Goal: Information Seeking & Learning: Find specific fact

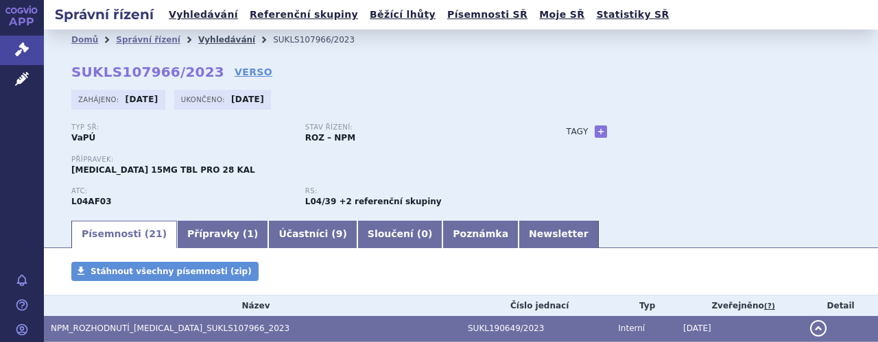
click at [215, 36] on link "Vyhledávání" at bounding box center [226, 40] width 57 height 10
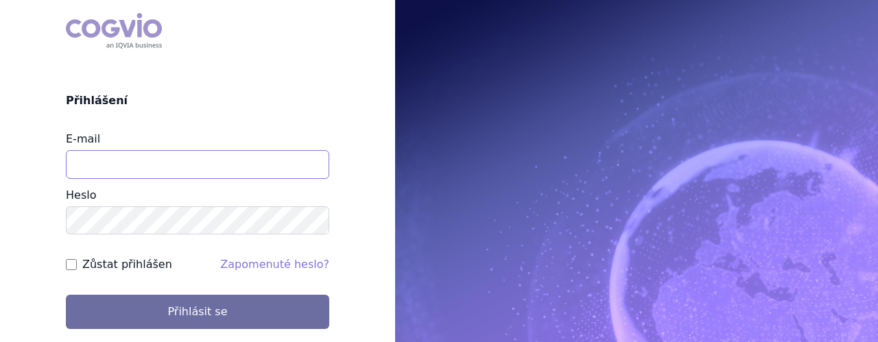
click at [210, 165] on input "E-mail" at bounding box center [197, 164] width 263 height 29
type input "jaroslava.purkertova@abbvie.com"
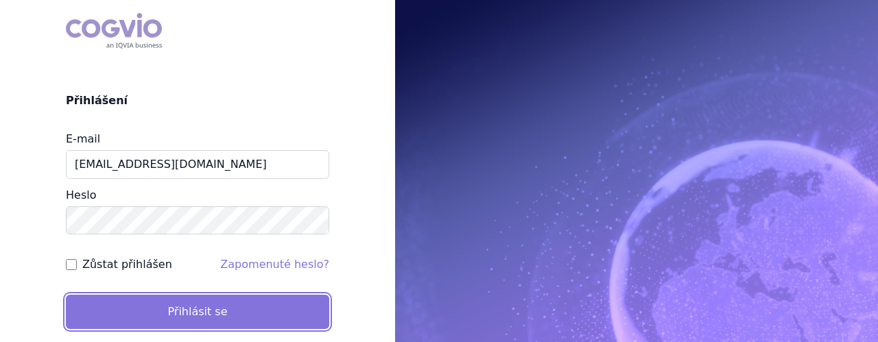
click at [167, 313] on button "Přihlásit se" at bounding box center [197, 312] width 263 height 34
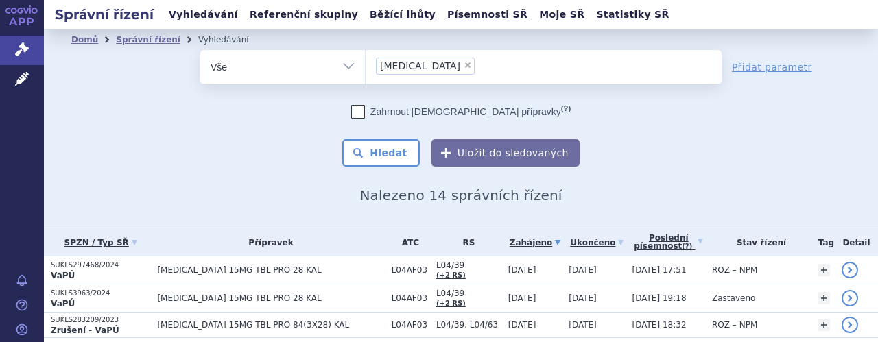
click at [464, 69] on span "×" at bounding box center [468, 65] width 8 height 8
click at [366, 69] on select "Rinvoq" at bounding box center [365, 66] width 1 height 34
select select
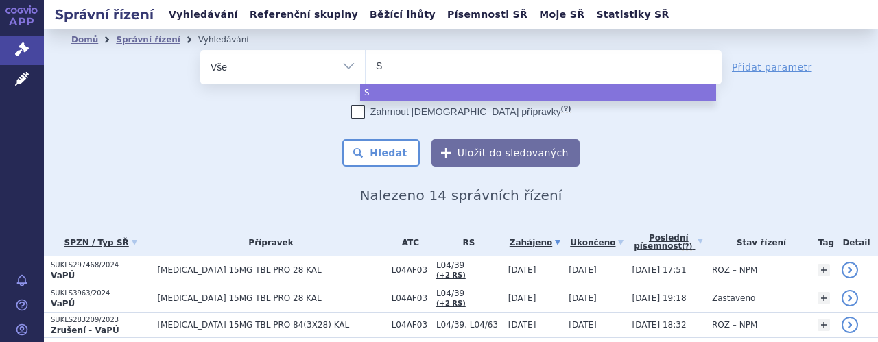
type input "Sk"
type input "Sky"
type input "Skyr"
type input "Skyri"
type input "Skyriz"
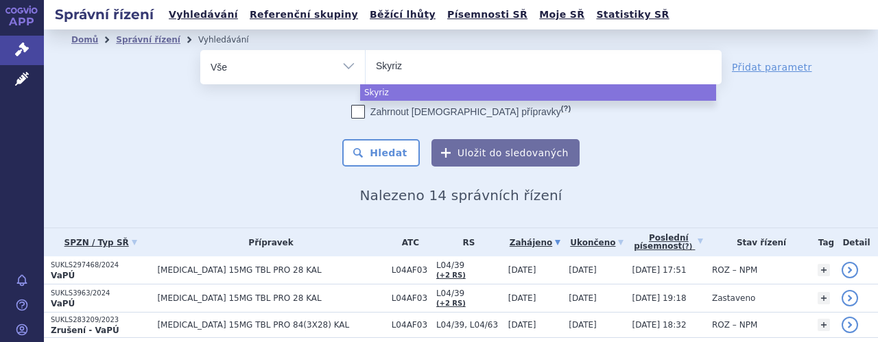
type input "[MEDICAL_DATA]"
select select "[MEDICAL_DATA]"
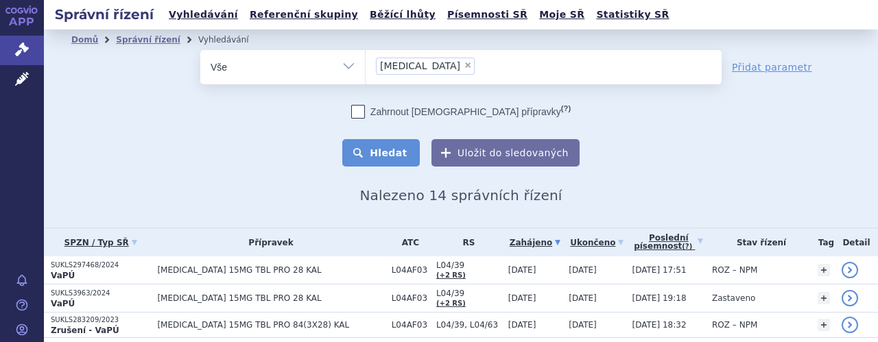
click at [387, 163] on button "Hledat" at bounding box center [380, 152] width 77 height 27
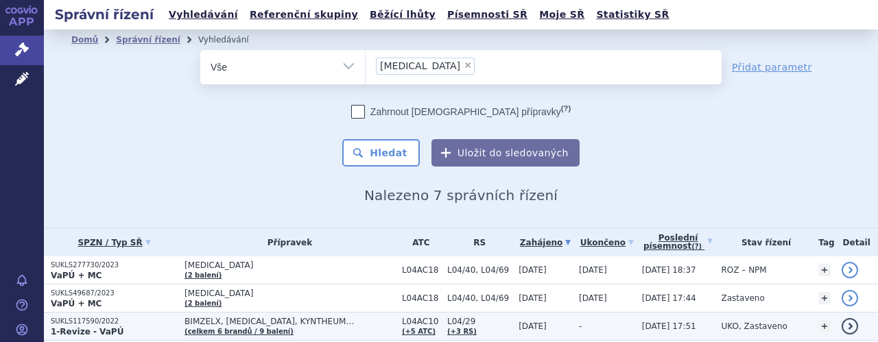
click at [291, 317] on span "BIMZELX, COSENTYX, KYNTHEUM…" at bounding box center [289, 322] width 211 height 10
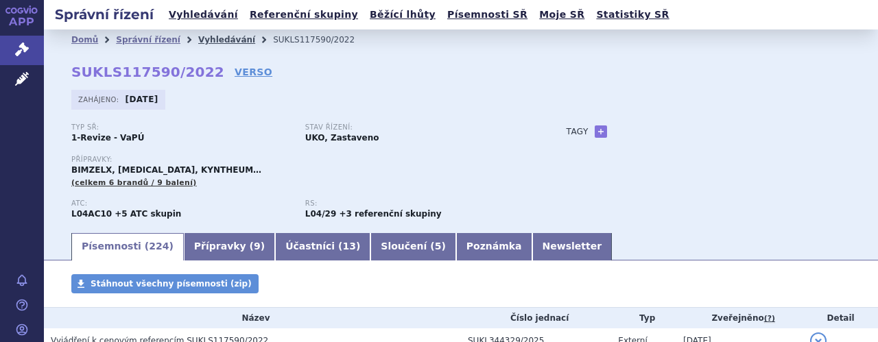
click at [215, 37] on link "Vyhledávání" at bounding box center [226, 40] width 57 height 10
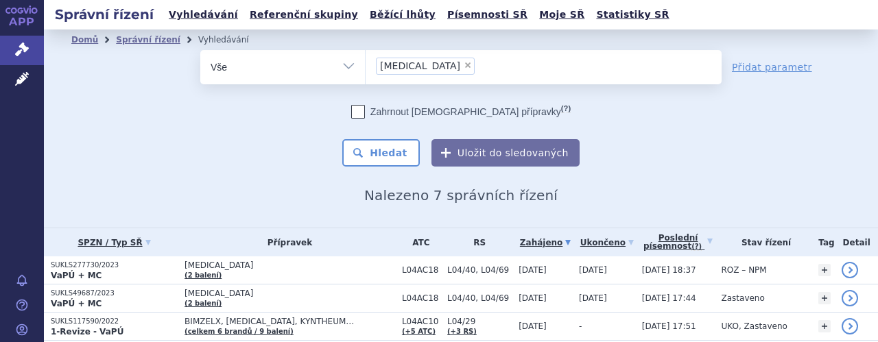
click at [464, 65] on span "×" at bounding box center [468, 65] width 8 height 8
click at [366, 65] on select "[MEDICAL_DATA]" at bounding box center [365, 66] width 1 height 34
select select
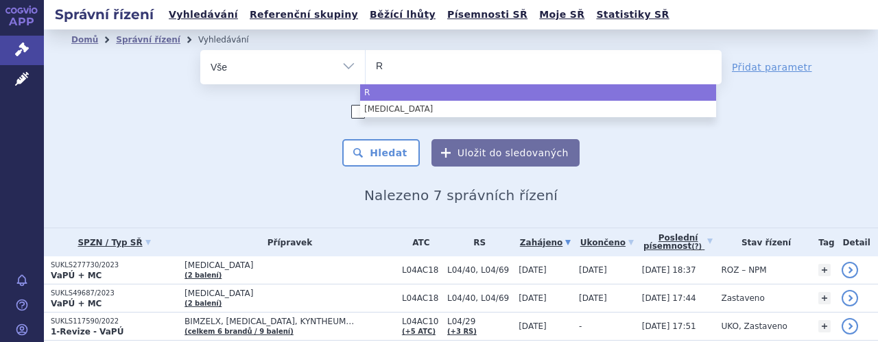
type input "Ri"
type input "Rin"
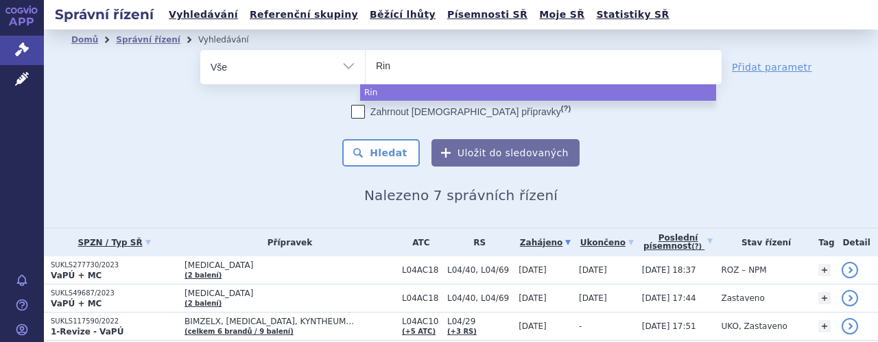
type input "Rinv"
type input "Rinvo"
type input "[MEDICAL_DATA]"
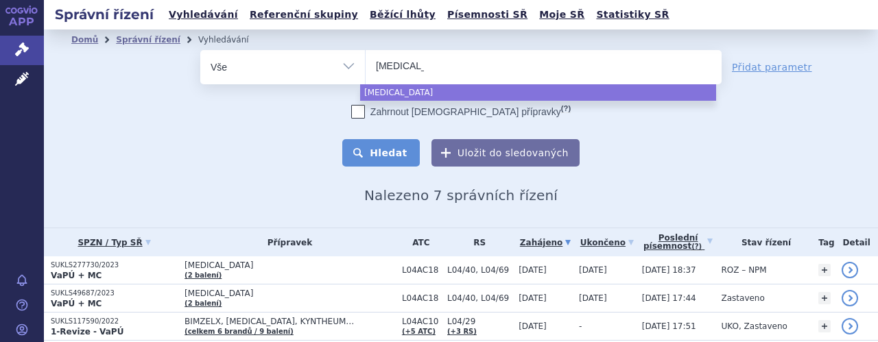
select select "[MEDICAL_DATA]"
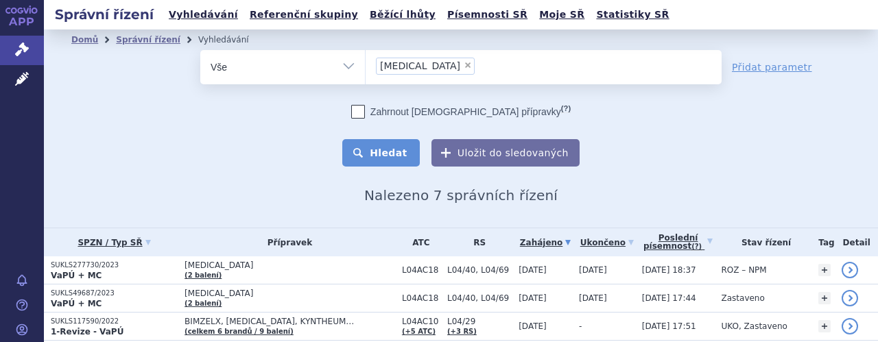
click at [381, 150] on button "Hledat" at bounding box center [380, 152] width 77 height 27
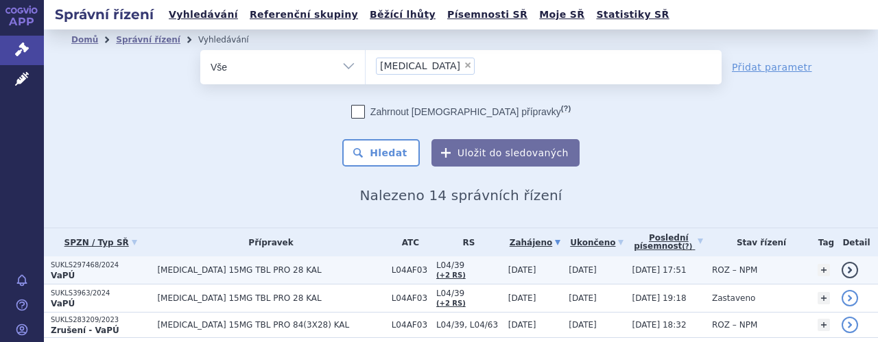
click at [228, 273] on span "RINVOQ 15MG TBL PRO 28 KAL" at bounding box center [270, 270] width 227 height 10
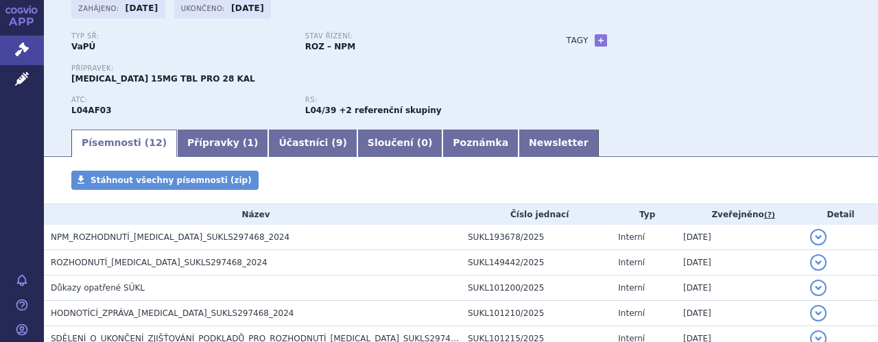
scroll to position [110, 0]
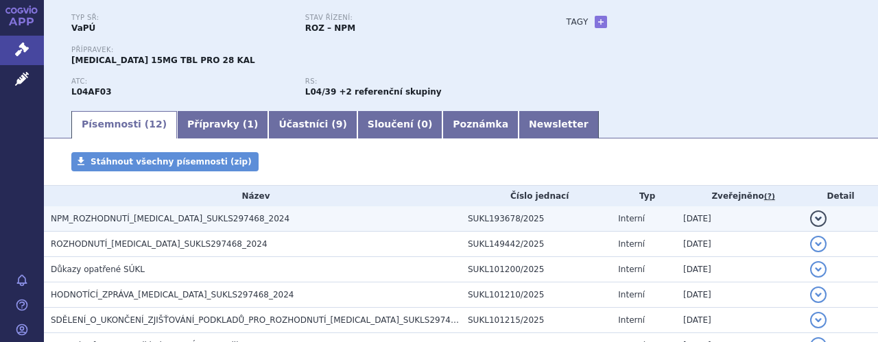
click at [238, 225] on h3 "NPM_ROZHODNUTÍ_RINVOQ_SUKLS297468_2024" at bounding box center [256, 219] width 410 height 14
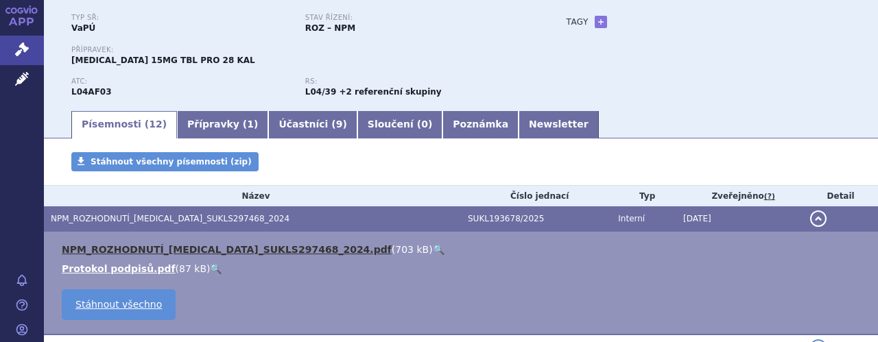
click at [256, 249] on link "NPM_ROZHODNUTÍ_RINVOQ_SUKLS297468_2024.pdf" at bounding box center [227, 249] width 330 height 11
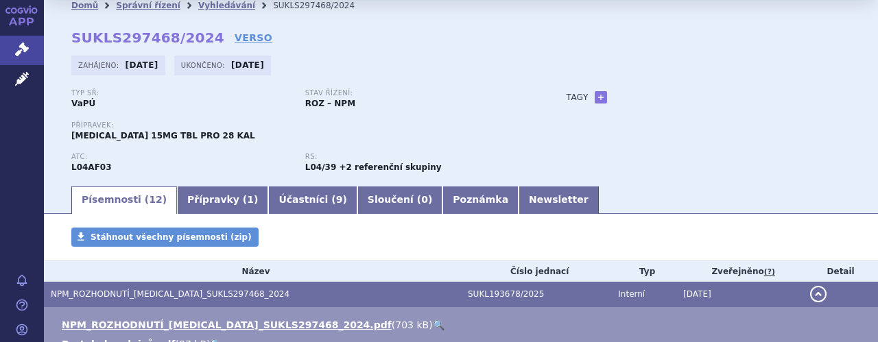
scroll to position [0, 0]
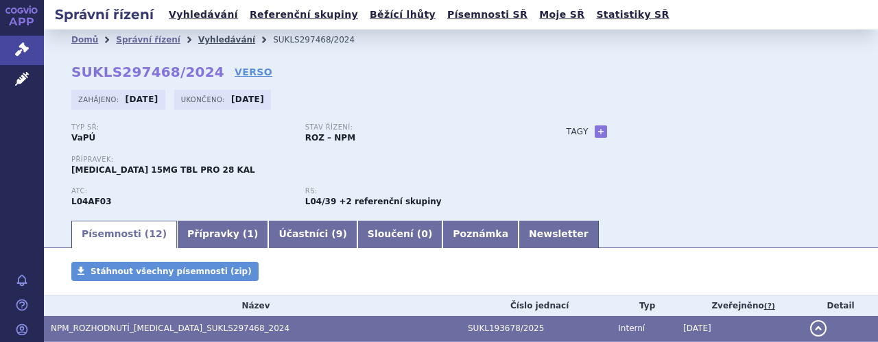
click at [198, 39] on link "Vyhledávání" at bounding box center [226, 40] width 57 height 10
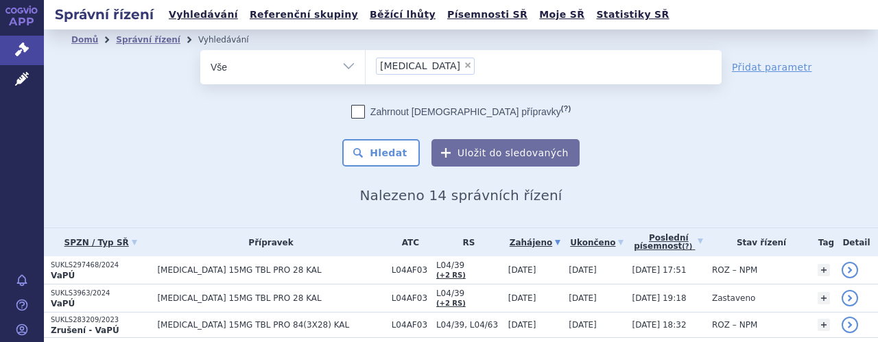
click at [464, 65] on span "×" at bounding box center [468, 65] width 8 height 8
click at [366, 65] on select "Rinvoq" at bounding box center [365, 66] width 1 height 34
select select
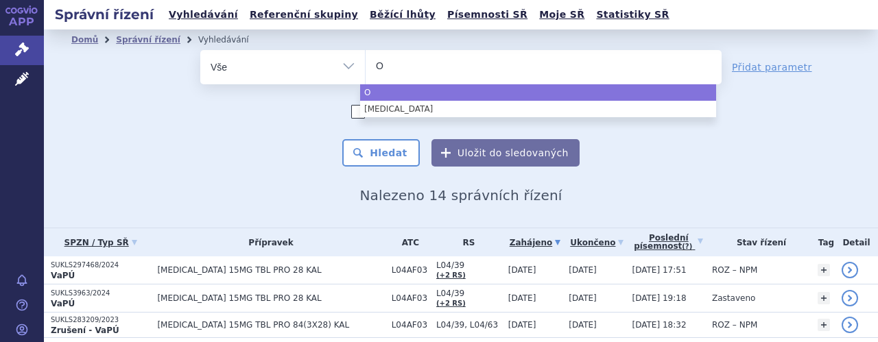
type input "Ot"
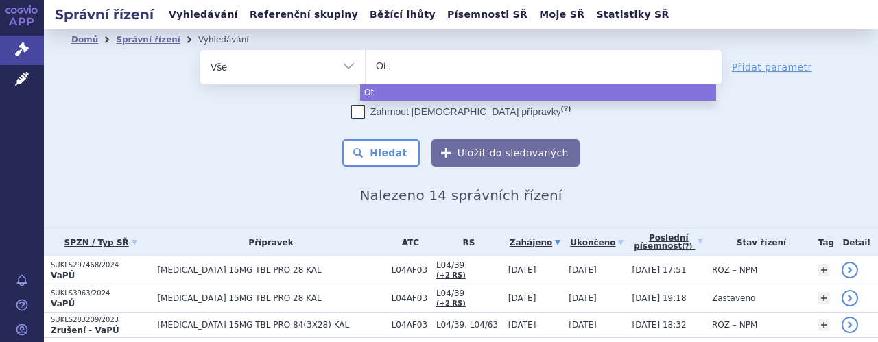
type input "Ote"
type input "Otez"
type input "Otezl"
type input "[MEDICAL_DATA]"
select select "Otezla"
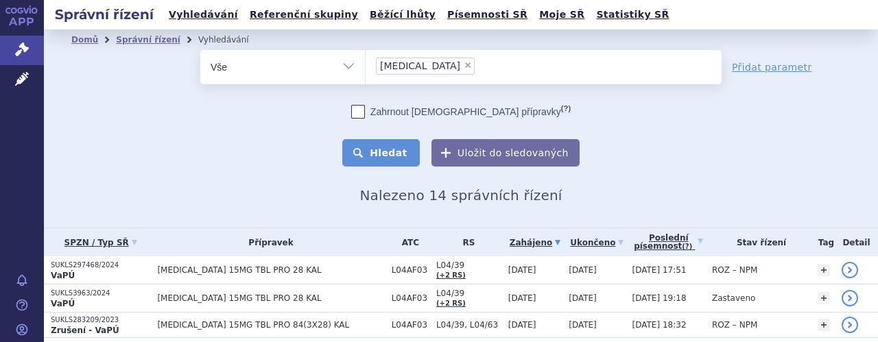
click at [392, 156] on button "Hledat" at bounding box center [380, 152] width 77 height 27
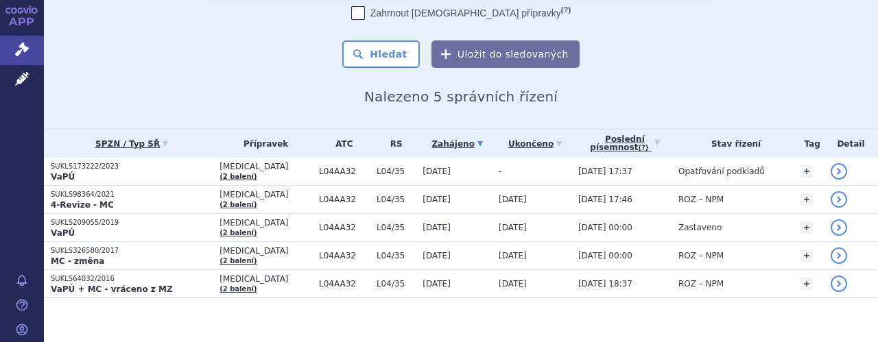
scroll to position [108, 0]
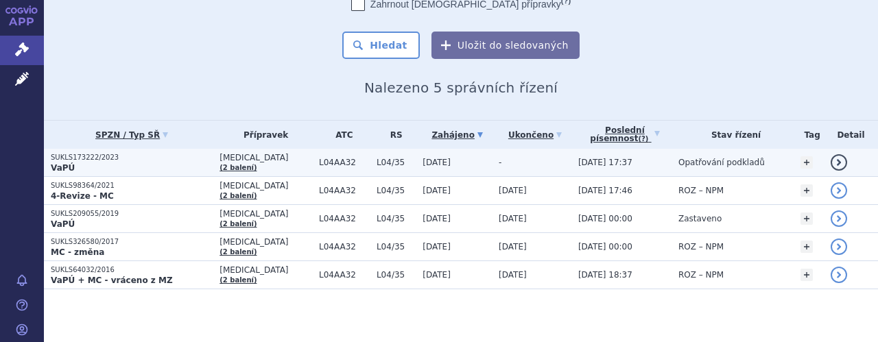
click at [416, 158] on td "[DATE]" at bounding box center [454, 163] width 76 height 28
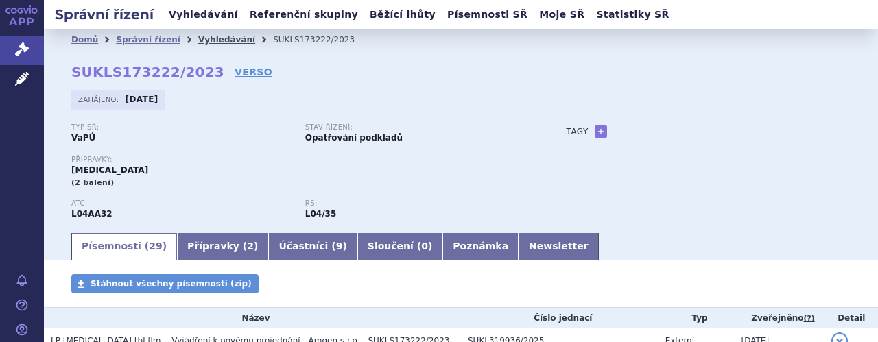
click at [214, 42] on link "Vyhledávání" at bounding box center [226, 40] width 57 height 10
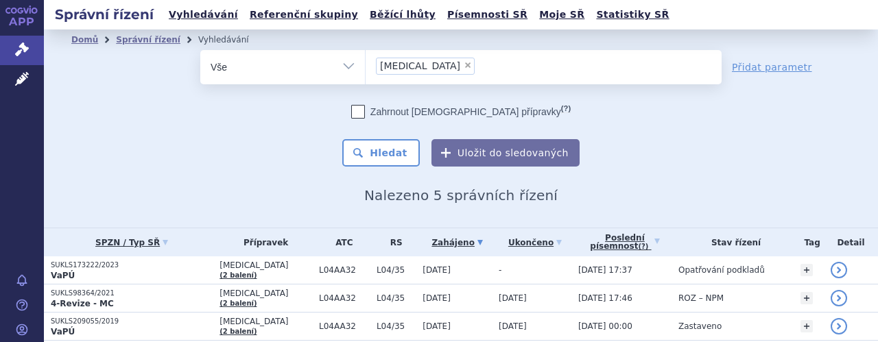
click at [464, 67] on span "×" at bounding box center [468, 65] width 8 height 8
click at [366, 67] on select "Otezla" at bounding box center [365, 66] width 1 height 34
select select
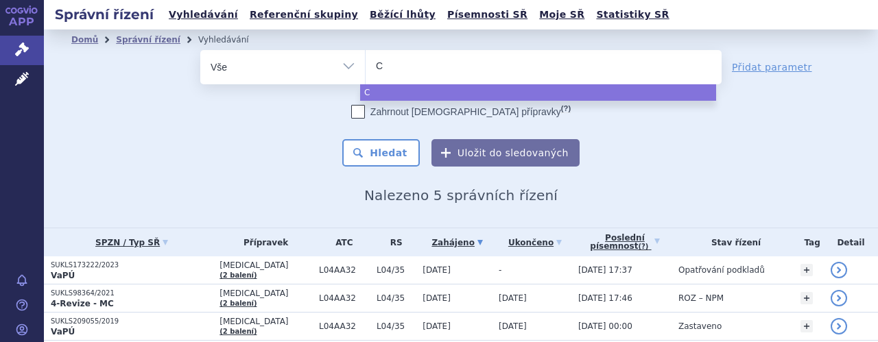
type input "Co"
type input "Cos"
type input "Cose"
type input "Cosen"
type input "Cosent"
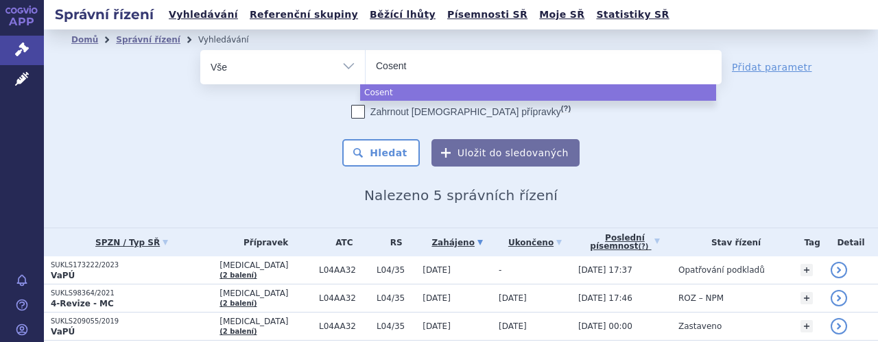
type input "Cosenty"
type input "Cosentyx"
select select "Cosentyx"
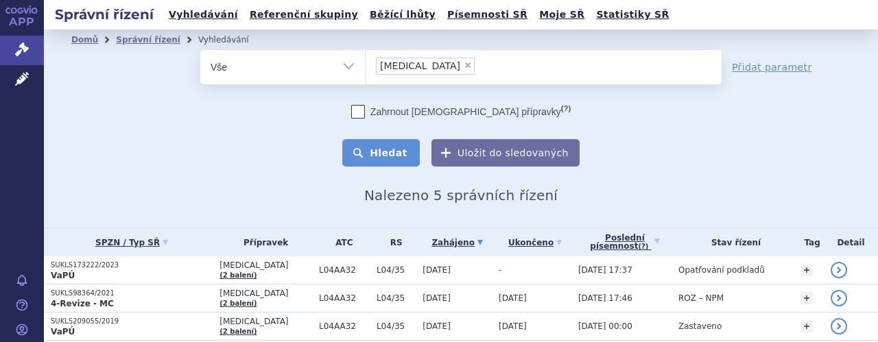
click at [386, 154] on button "Hledat" at bounding box center [380, 152] width 77 height 27
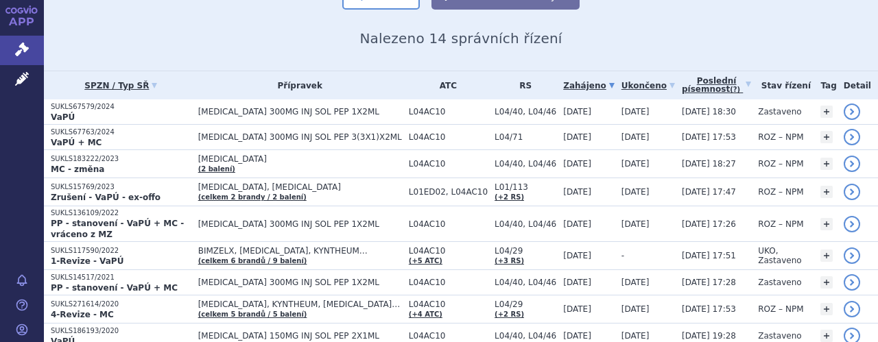
scroll to position [165, 0]
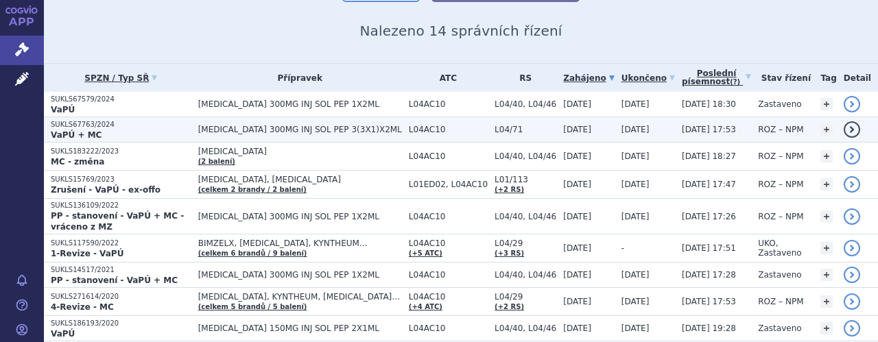
click at [396, 128] on span "[MEDICAL_DATA] 300MG INJ SOL PEP 3(3X1)X2ML" at bounding box center [300, 130] width 204 height 10
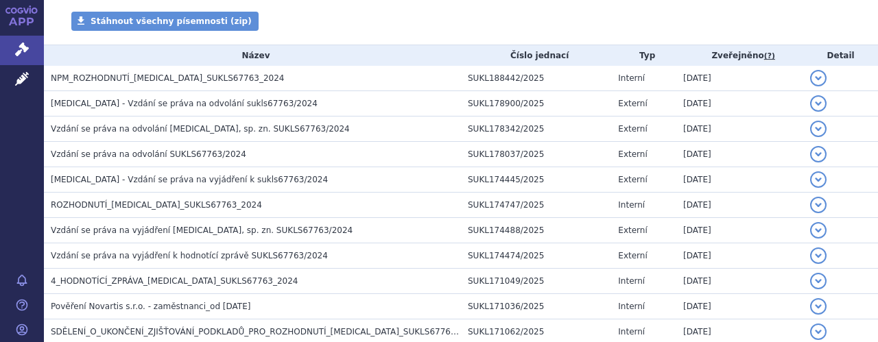
scroll to position [237, 0]
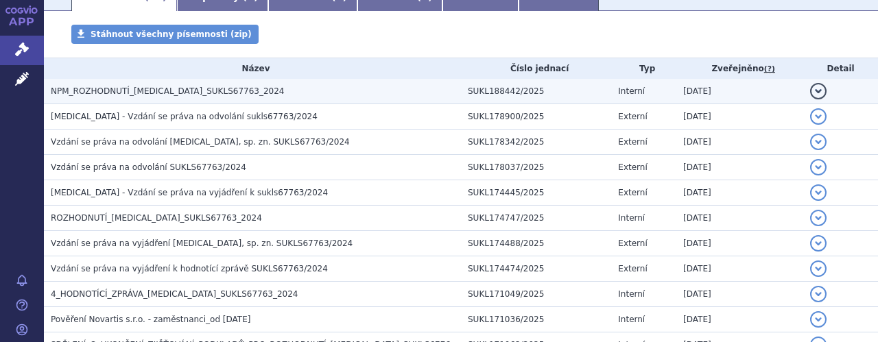
click at [178, 97] on h3 "NPM_ROZHODNUTÍ_COSENTYX_SUKLS67763_2024" at bounding box center [256, 91] width 410 height 14
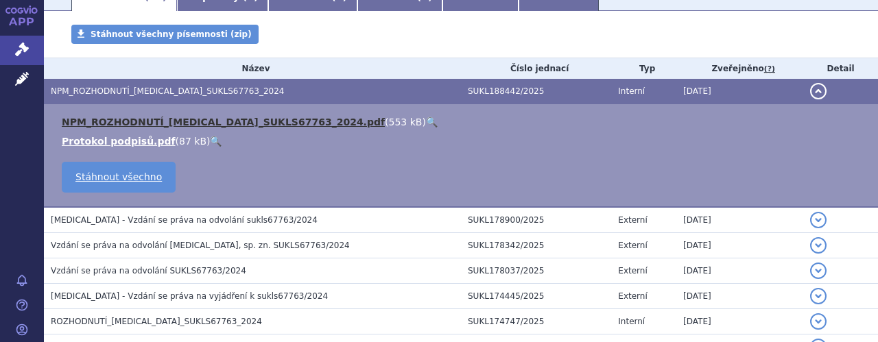
click at [230, 122] on link "NPM_ROZHODNUTÍ_COSENTYX_SUKLS67763_2024.pdf" at bounding box center [223, 122] width 323 height 11
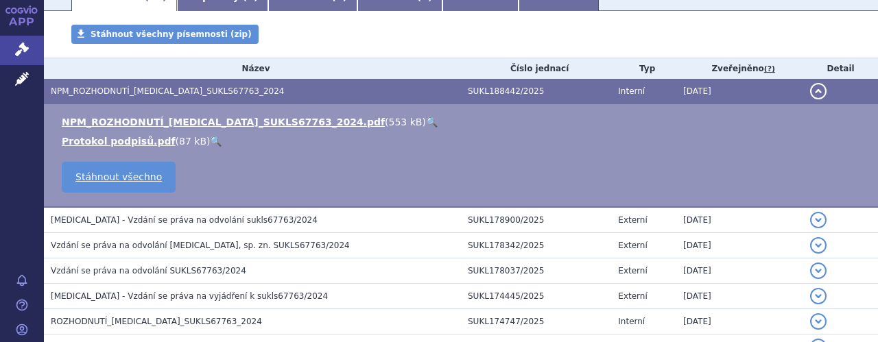
scroll to position [0, 0]
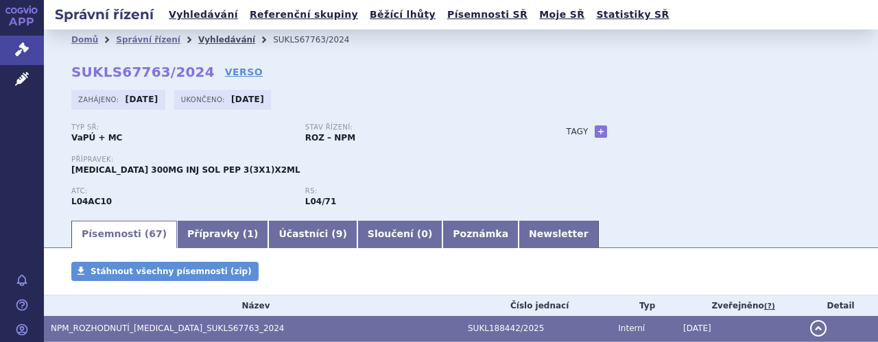
click at [213, 39] on link "Vyhledávání" at bounding box center [226, 40] width 57 height 10
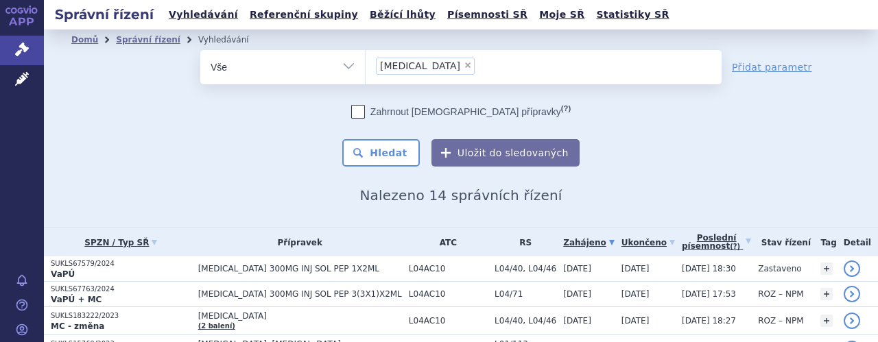
click at [464, 62] on span "×" at bounding box center [468, 65] width 8 height 8
click at [366, 62] on select "Cosentyx" at bounding box center [365, 66] width 1 height 34
select select
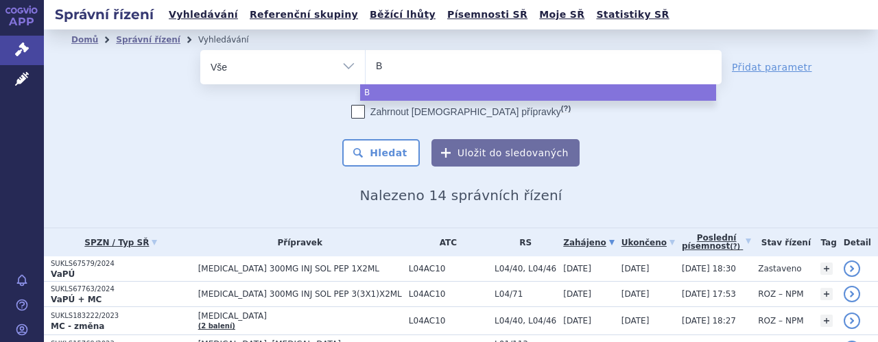
type input "Bi"
type input "Bim"
type input "Bimz"
type input "Bimze"
type input "Bimzel"
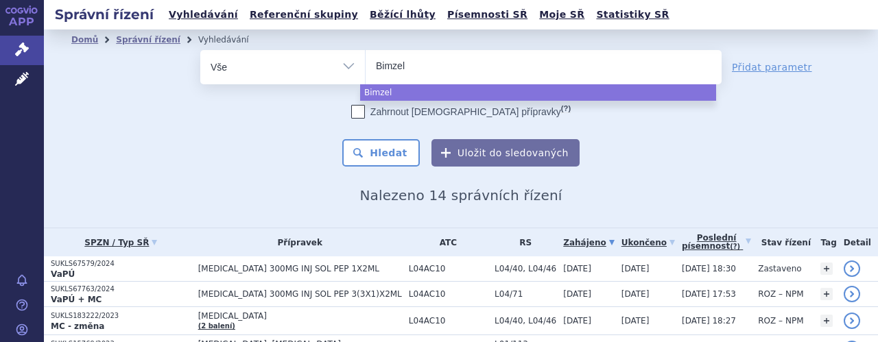
type input "Bimzelx"
select select "Bimzelx"
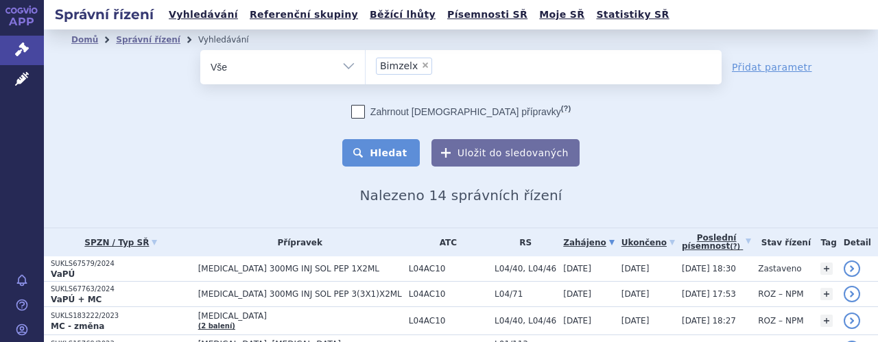
click at [385, 153] on button "Hledat" at bounding box center [380, 152] width 77 height 27
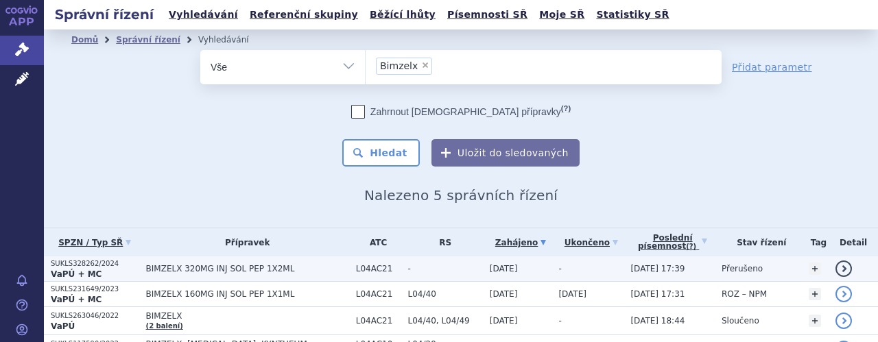
click at [223, 267] on span "BIMZELX 320MG INJ SOL PEP 1X2ML" at bounding box center [247, 269] width 203 height 10
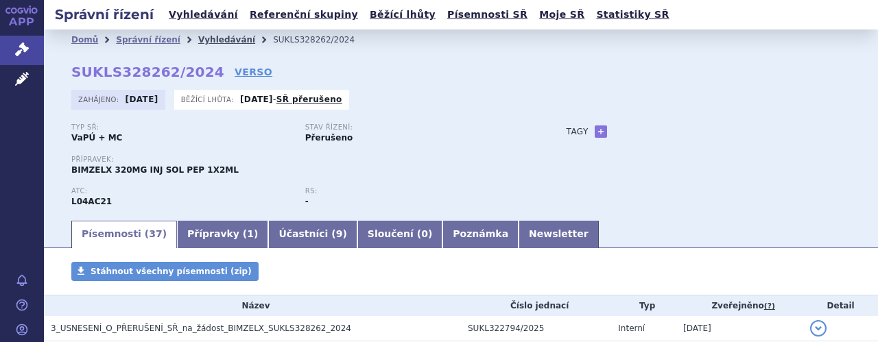
click at [206, 40] on link "Vyhledávání" at bounding box center [226, 40] width 57 height 10
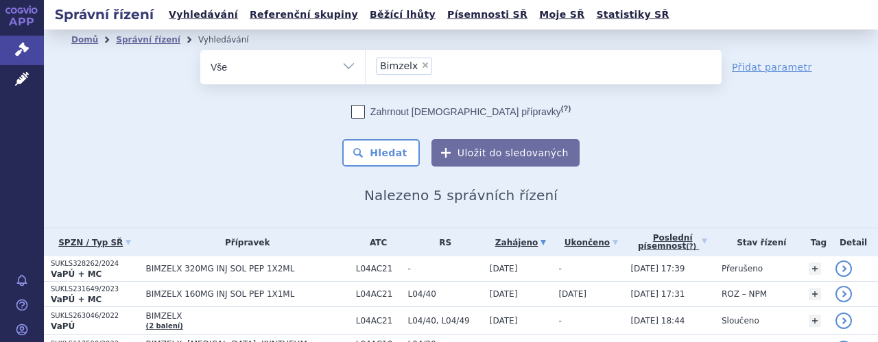
click at [421, 64] on span "×" at bounding box center [425, 65] width 8 height 8
click at [366, 64] on select "Bimzelx" at bounding box center [365, 66] width 1 height 34
select select
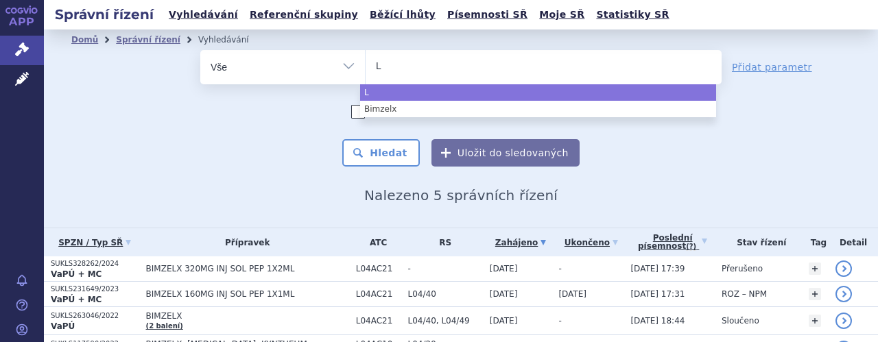
type input "Li"
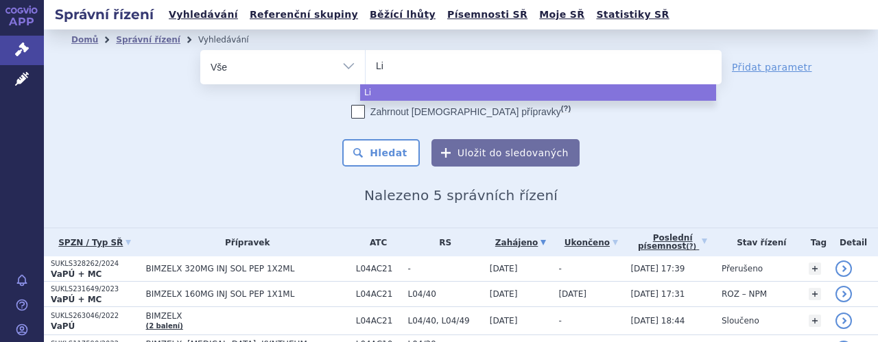
type input "Lif"
type input "Li"
type input "Lit"
type input "Litf"
type input "Litfu"
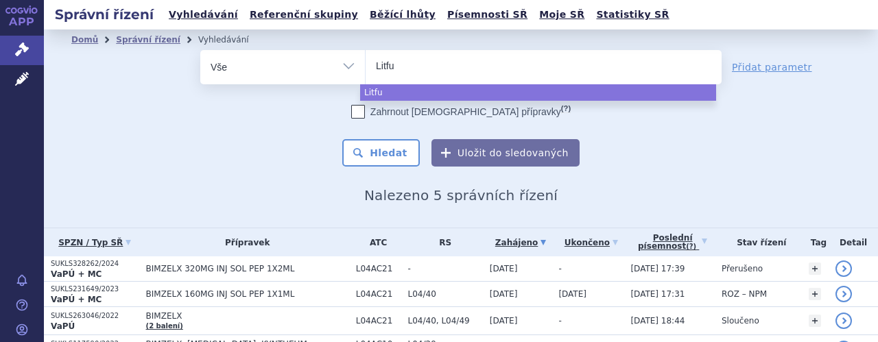
type input "Litful"
type input "Litfulo"
select select "Litfulo"
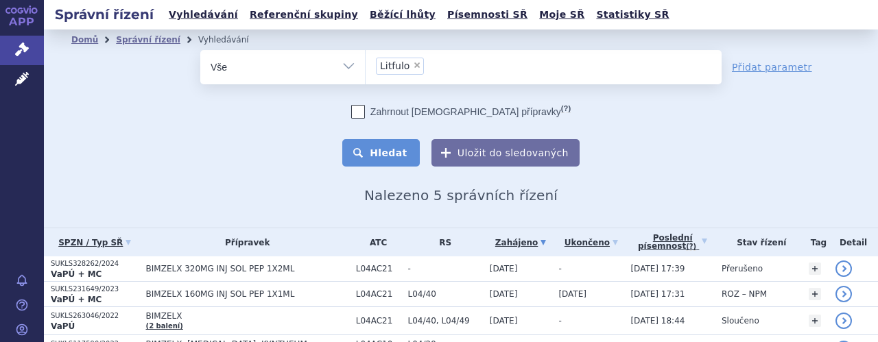
click at [390, 160] on button "Hledat" at bounding box center [380, 152] width 77 height 27
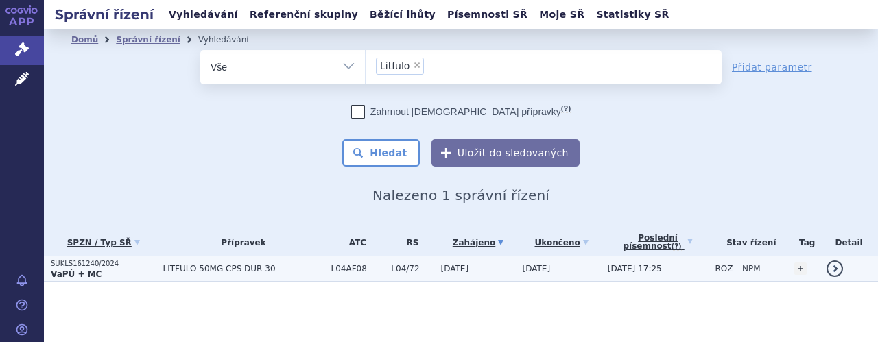
click at [252, 268] on span "LITFULO 50MG CPS DUR 30" at bounding box center [243, 269] width 161 height 10
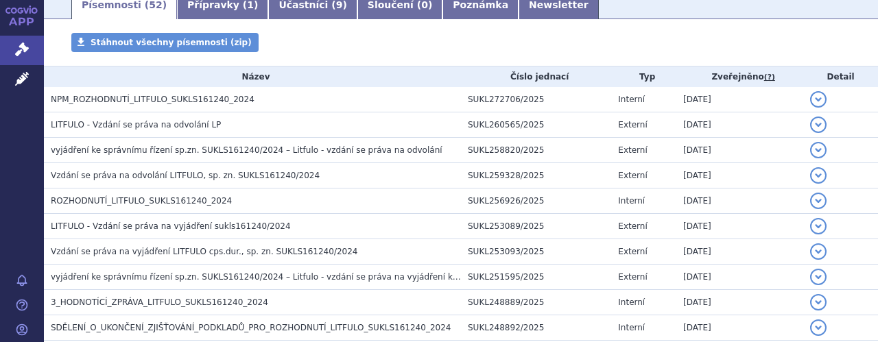
scroll to position [228, 0]
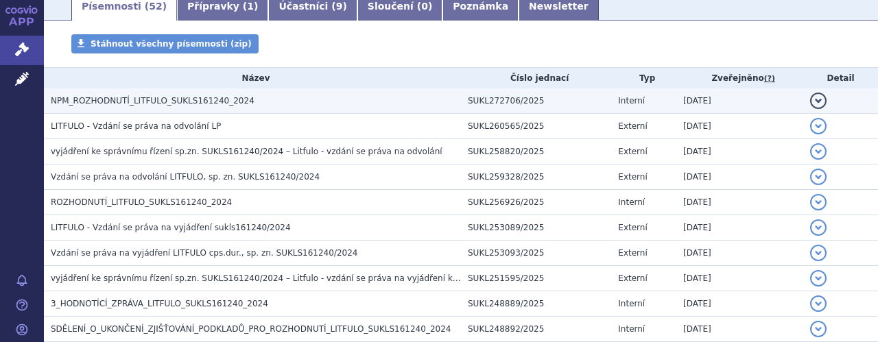
click at [180, 104] on span "NPM_ROZHODNUTÍ_LITFULO_SUKLS161240_2024" at bounding box center [153, 101] width 204 height 10
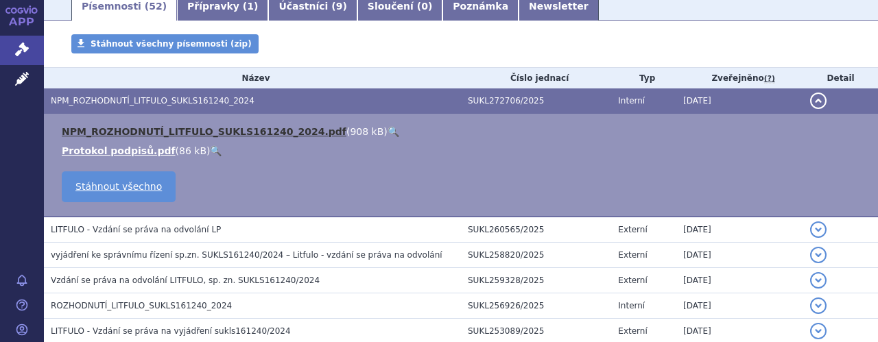
click at [217, 136] on link "NPM_ROZHODNUTÍ_LITFULO_SUKLS161240_2024.pdf" at bounding box center [204, 131] width 285 height 11
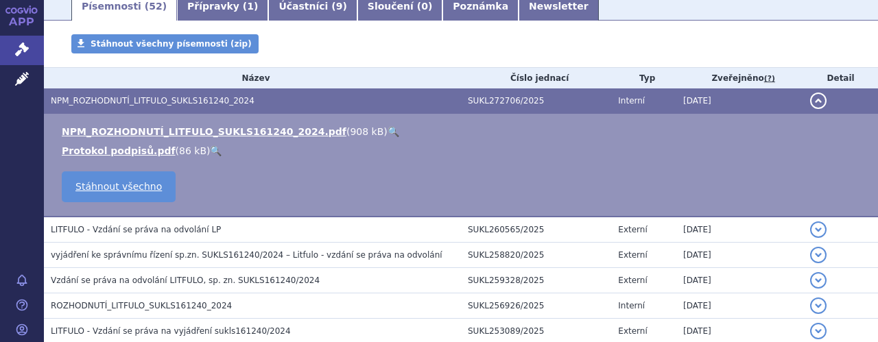
scroll to position [0, 0]
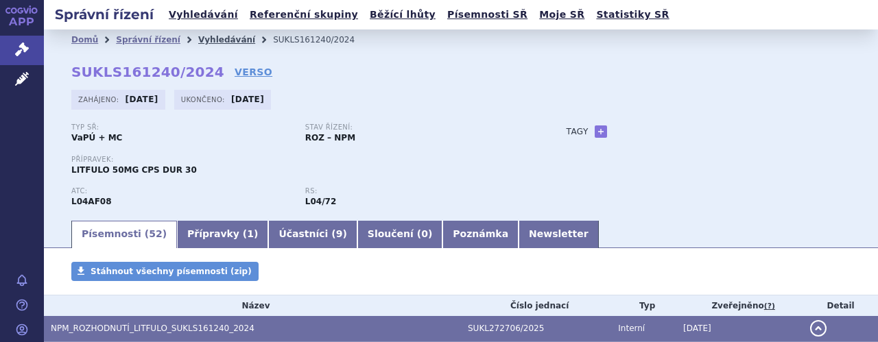
click at [219, 39] on link "Vyhledávání" at bounding box center [226, 40] width 57 height 10
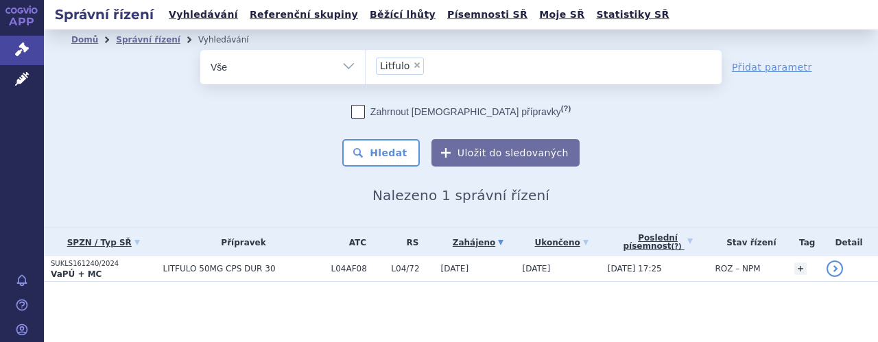
click at [414, 64] on span "×" at bounding box center [417, 65] width 8 height 8
click at [366, 64] on select "Litfulo" at bounding box center [365, 66] width 1 height 34
select select
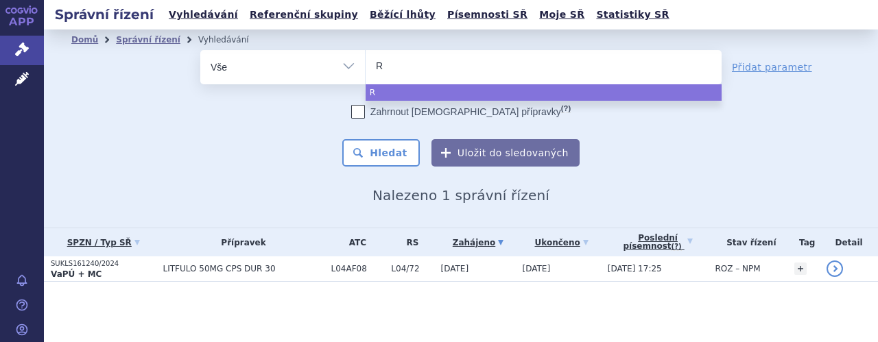
type input "Ro"
type input "Roa"
type input "Roac"
type input "Roact"
type input "Roacte"
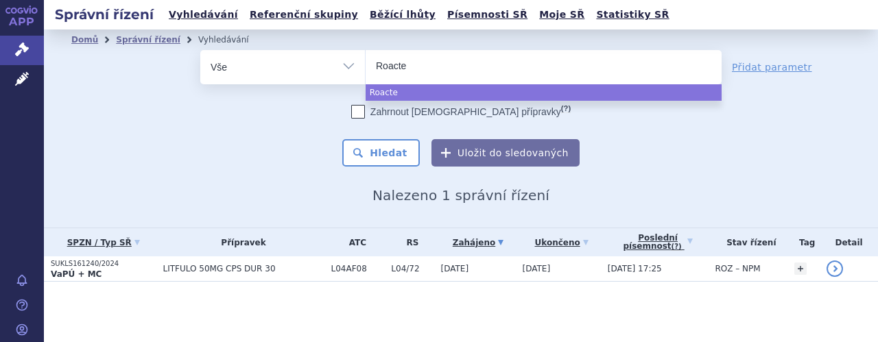
type input "Roactem"
type input "Roactemr"
type input "[MEDICAL_DATA]"
select select "[MEDICAL_DATA]"
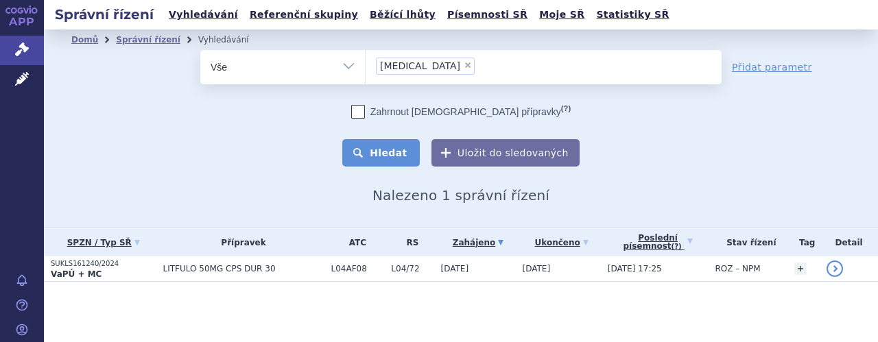
click at [392, 152] on button "Hledat" at bounding box center [380, 152] width 77 height 27
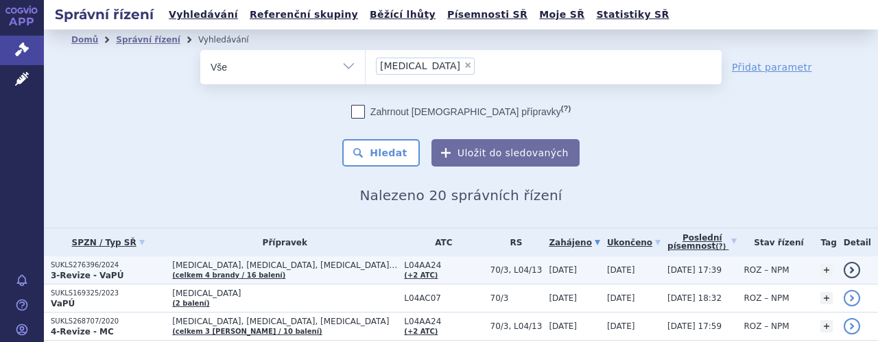
click at [328, 265] on span "[MEDICAL_DATA], [MEDICAL_DATA], [MEDICAL_DATA]…" at bounding box center [284, 266] width 225 height 10
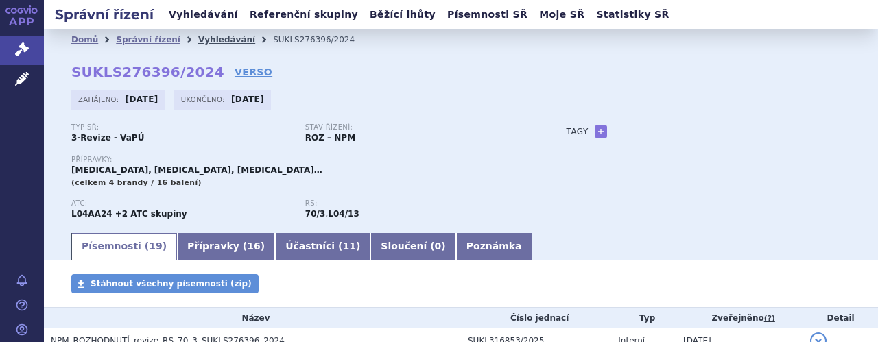
click at [208, 41] on link "Vyhledávání" at bounding box center [226, 40] width 57 height 10
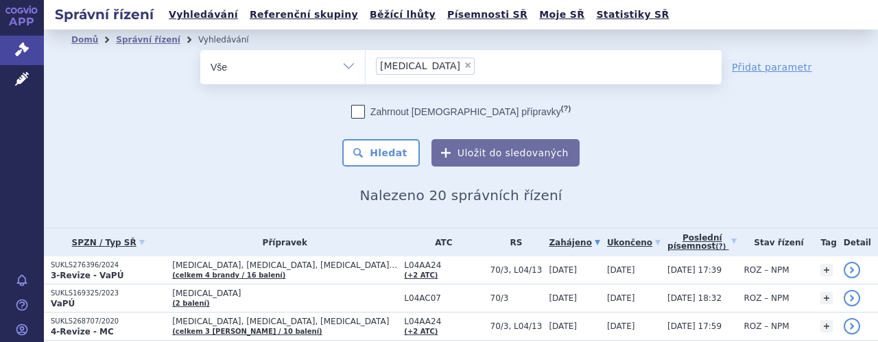
click at [464, 64] on span "×" at bounding box center [468, 65] width 8 height 8
click at [366, 64] on select "Roactemra" at bounding box center [365, 66] width 1 height 34
select select
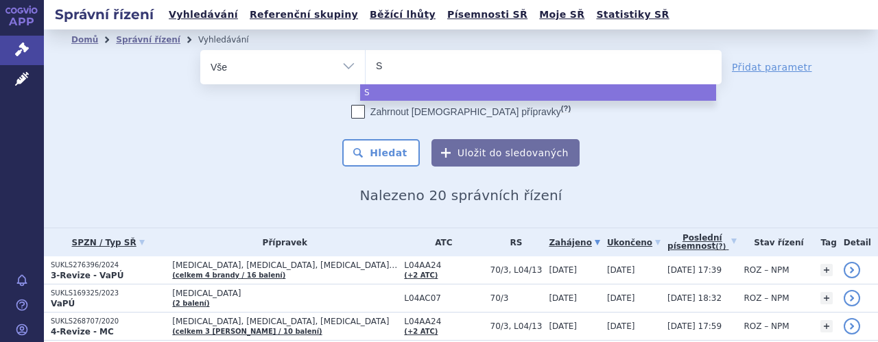
type input "St"
type input "Ste"
type input "Stel"
type input "Stela"
type input "Stelar"
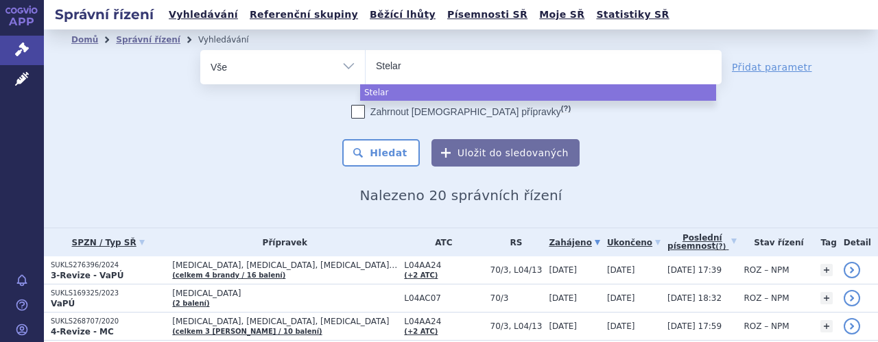
type input "Stelara"
select select "Stelara"
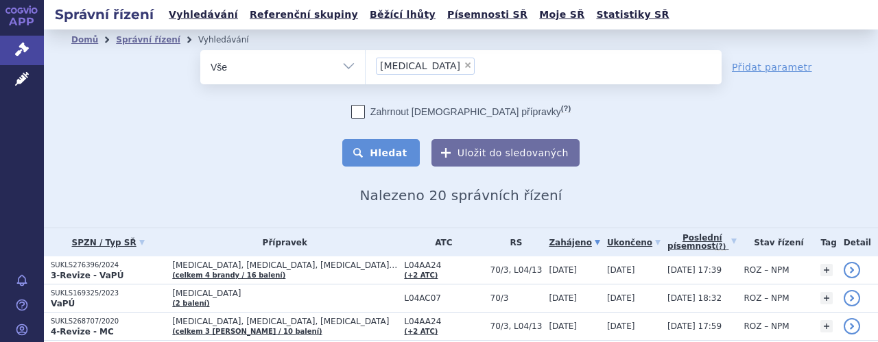
click at [381, 153] on button "Hledat" at bounding box center [380, 152] width 77 height 27
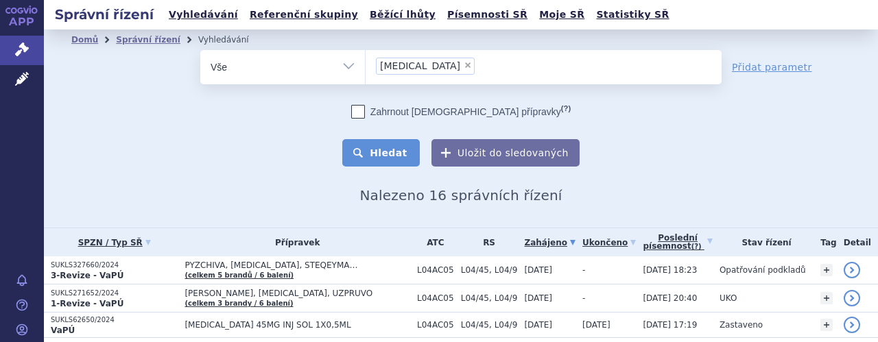
click at [384, 154] on button "Hledat" at bounding box center [380, 152] width 77 height 27
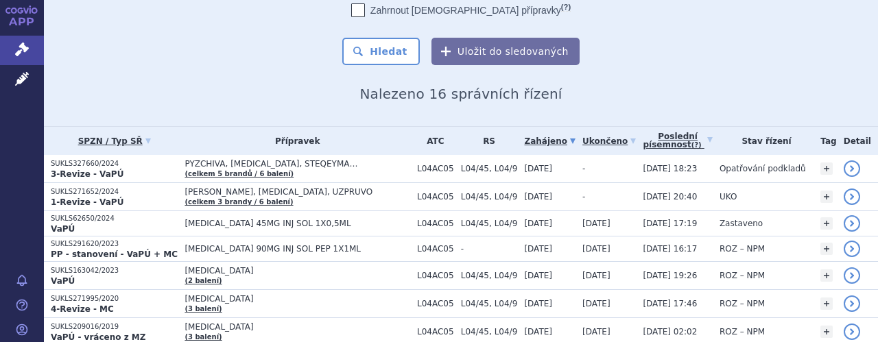
scroll to position [110, 0]
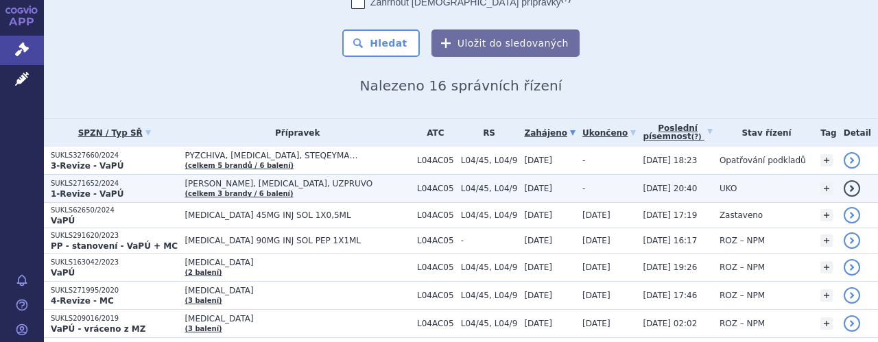
click at [296, 187] on span "[PERSON_NAME], [MEDICAL_DATA], UZPRUVO" at bounding box center [297, 184] width 226 height 10
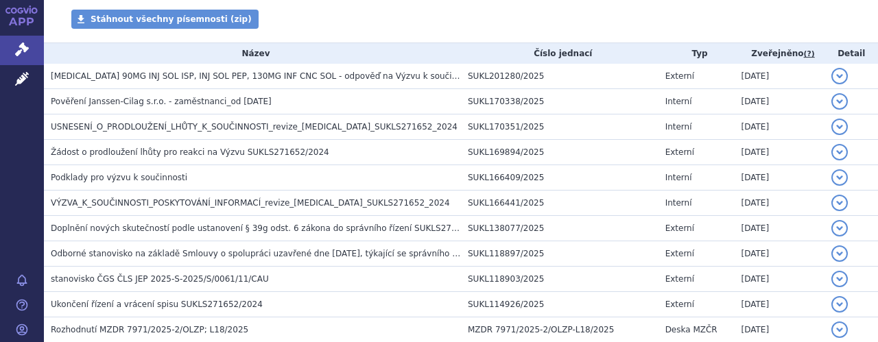
scroll to position [228, 0]
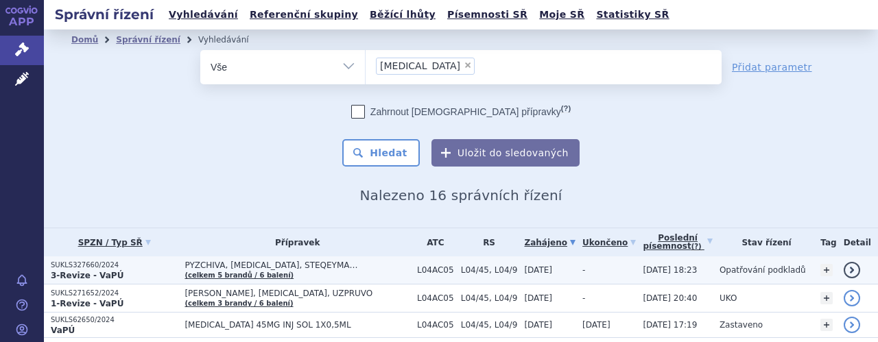
click at [296, 272] on td "PYZCHIVA, [MEDICAL_DATA], STEQEYMA… (celkem 5 brandů / 6 balení)" at bounding box center [294, 270] width 232 height 28
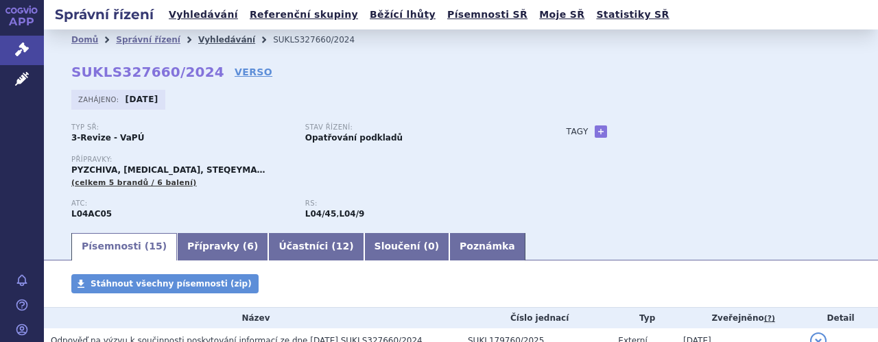
click at [214, 40] on link "Vyhledávání" at bounding box center [226, 40] width 57 height 10
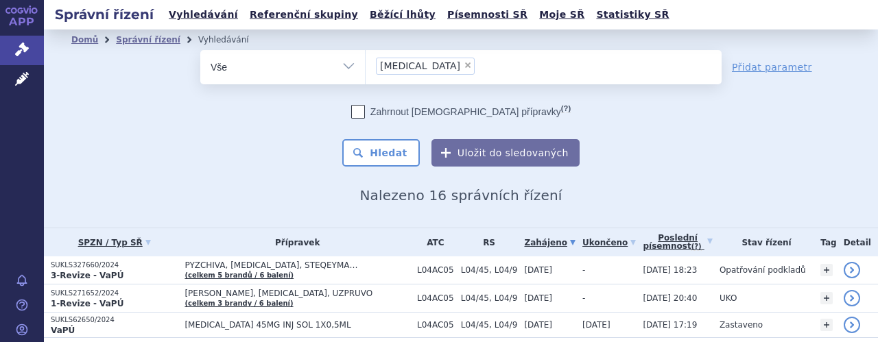
click at [464, 65] on span "×" at bounding box center [468, 65] width 8 height 8
click at [366, 65] on select "Stelara" at bounding box center [365, 66] width 1 height 34
select select
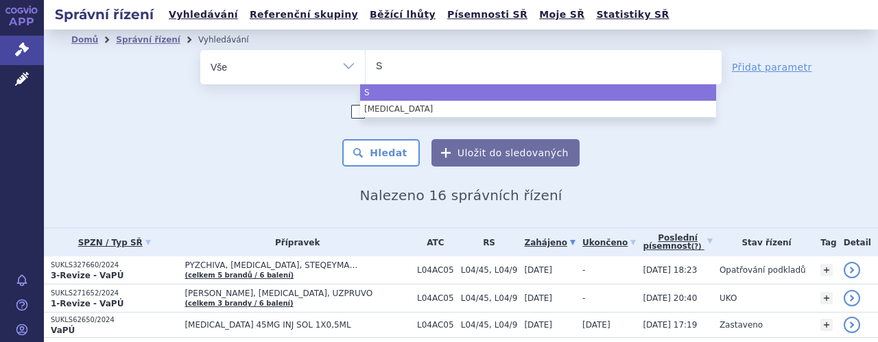
type input "St"
type input "Ste"
type input "Steq"
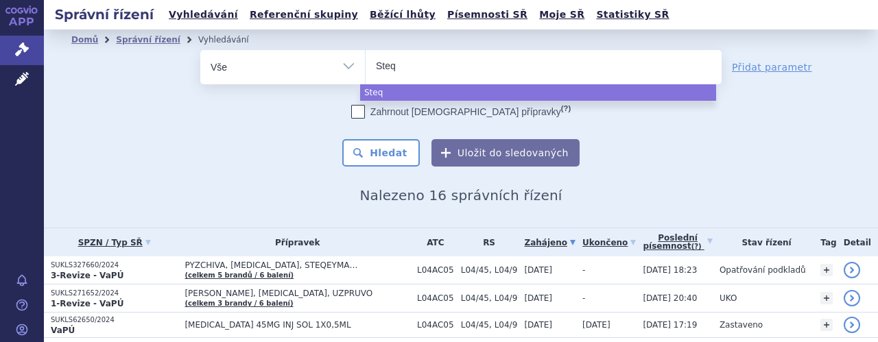
type input "Steqe"
type input "Steqey"
type input "Steqeym"
type input "Steqeyma"
select select "Steqeyma"
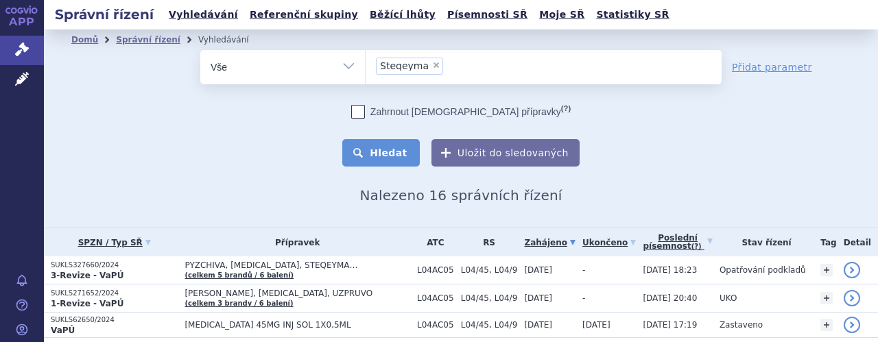
click at [390, 154] on button "Hledat" at bounding box center [380, 152] width 77 height 27
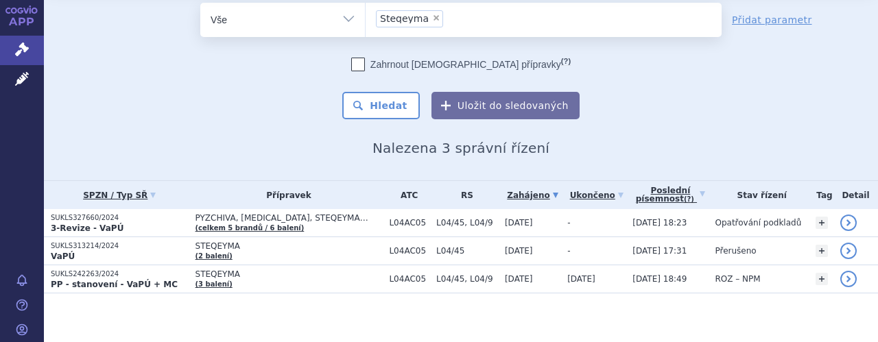
scroll to position [52, 0]
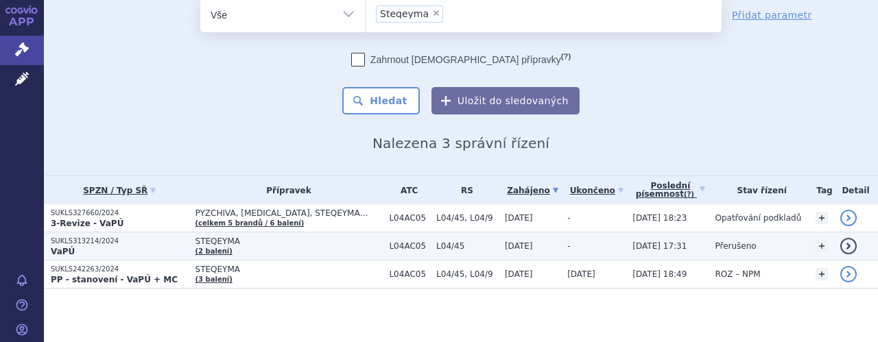
click at [251, 248] on td "STEQEYMA (2 balení)" at bounding box center [286, 246] width 194 height 28
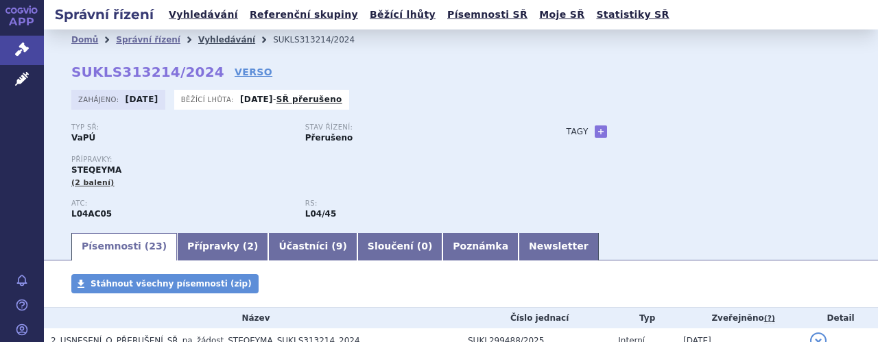
click at [202, 40] on link "Vyhledávání" at bounding box center [226, 40] width 57 height 10
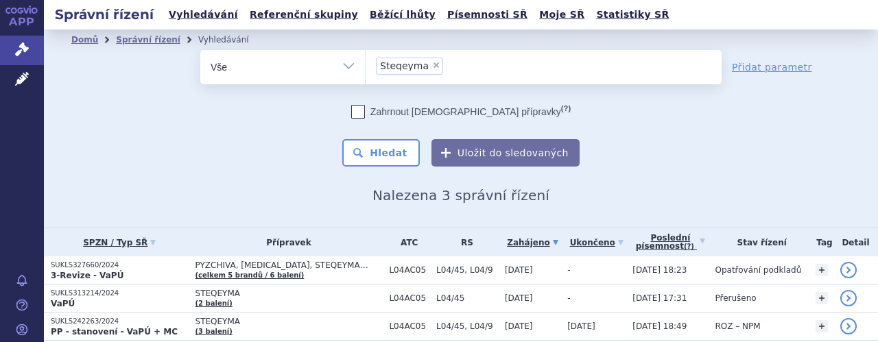
click at [432, 65] on span "×" at bounding box center [436, 65] width 8 height 8
click at [366, 65] on select "Steqeyma" at bounding box center [365, 66] width 1 height 34
select select
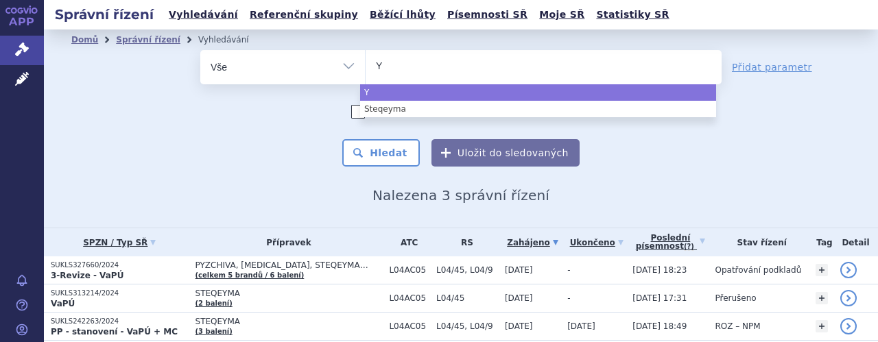
type input "Ye"
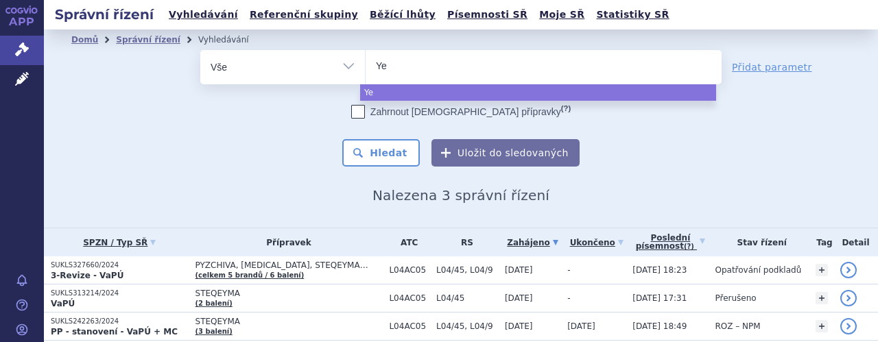
type input "Yes"
type input "Yesu"
type input "Yes"
type input "Yesi"
type input "Yesin"
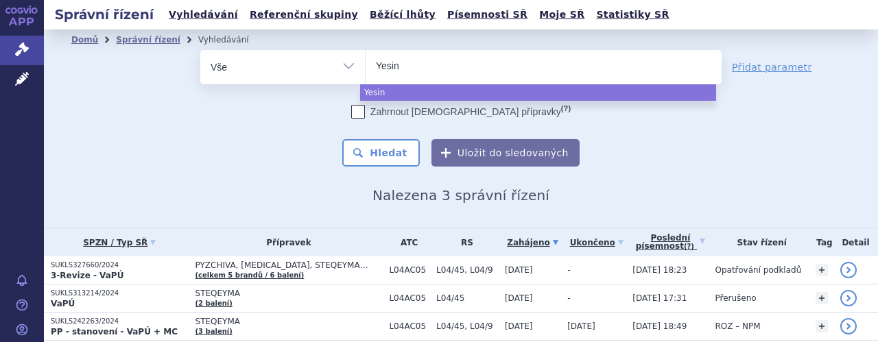
type input "Yesint"
type input "Yesinte"
type input "Yesintek"
select select "Yesintek"
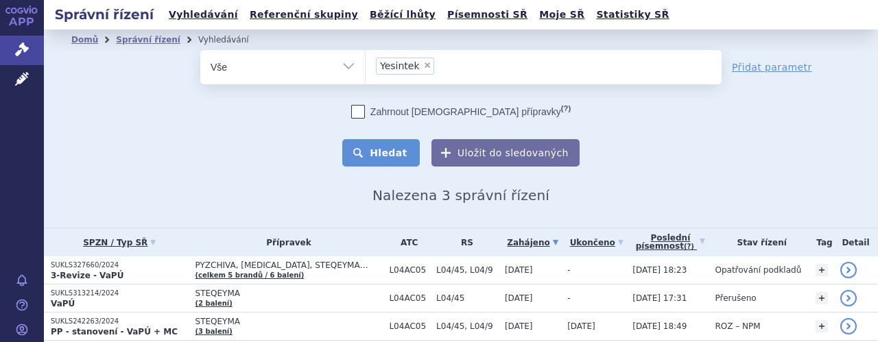
click at [379, 154] on button "Hledat" at bounding box center [380, 152] width 77 height 27
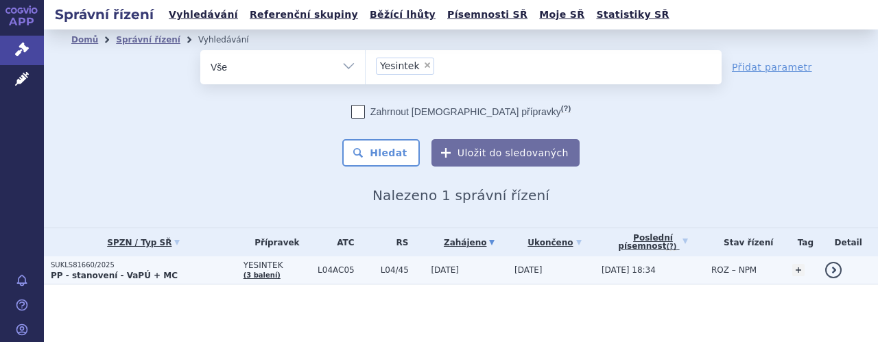
click at [273, 273] on td "YESINTEK (3 balení)" at bounding box center [274, 270] width 74 height 28
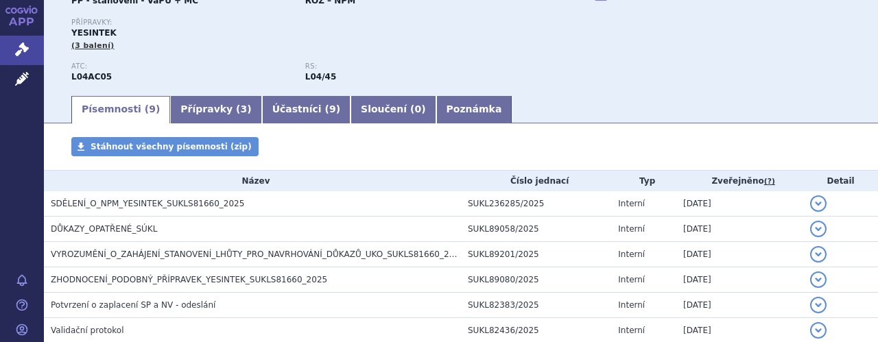
scroll to position [165, 0]
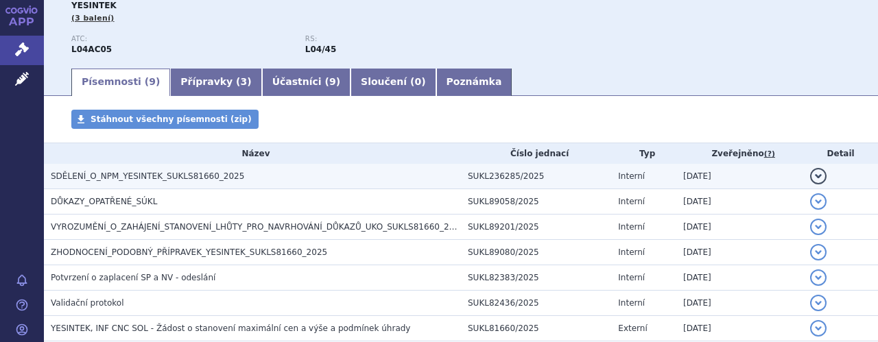
click at [195, 176] on span "SDĚLENÍ_O_NPM_YESINTEK_SUKLS81660_2025" at bounding box center [147, 176] width 193 height 10
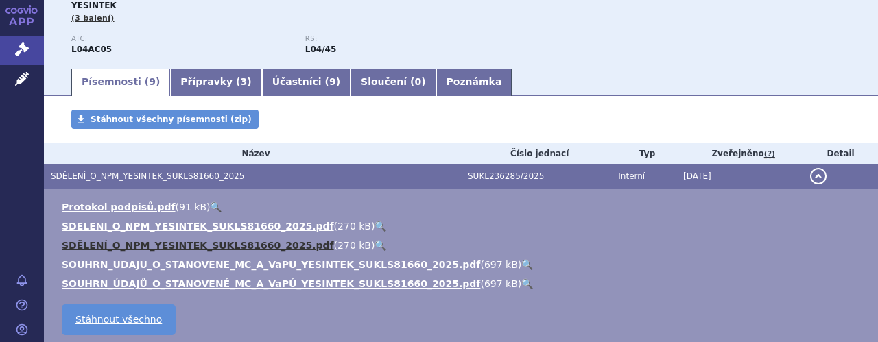
click at [230, 246] on link "SDĚLENÍ_O_NPM_YESINTEK_SUKLS81660_2025.pdf" at bounding box center [198, 245] width 272 height 11
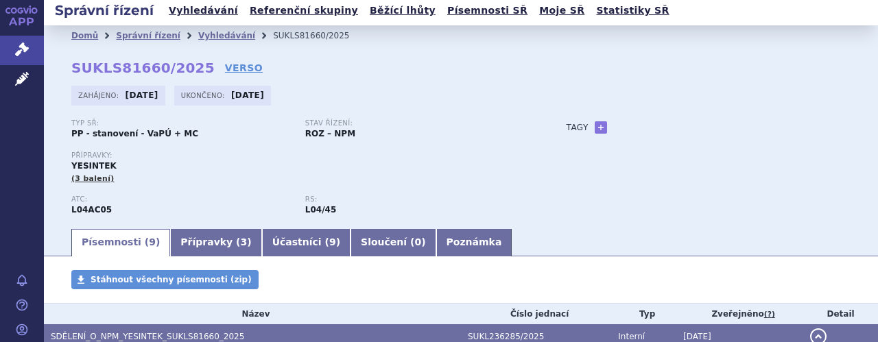
scroll to position [0, 0]
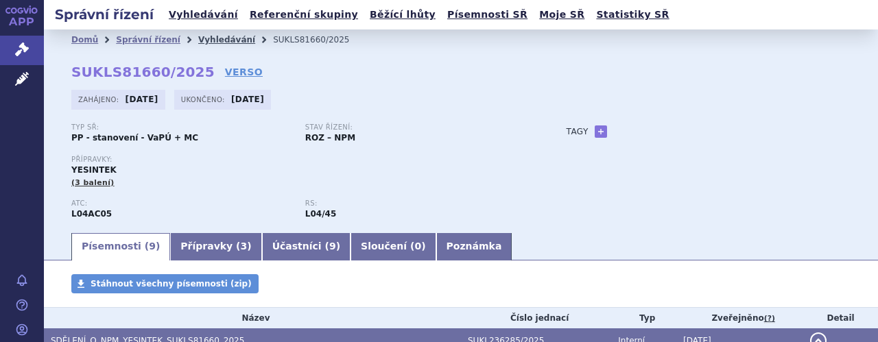
click at [210, 38] on link "Vyhledávání" at bounding box center [226, 40] width 57 height 10
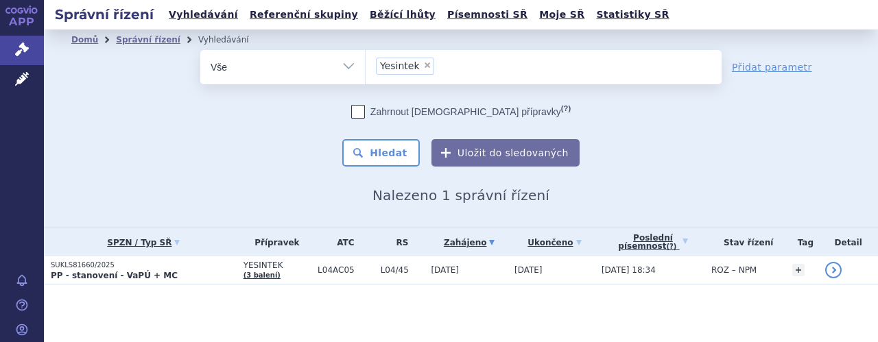
click at [424, 67] on span "×" at bounding box center [427, 65] width 8 height 8
click at [366, 67] on select "Yesintek" at bounding box center [365, 66] width 1 height 34
select select
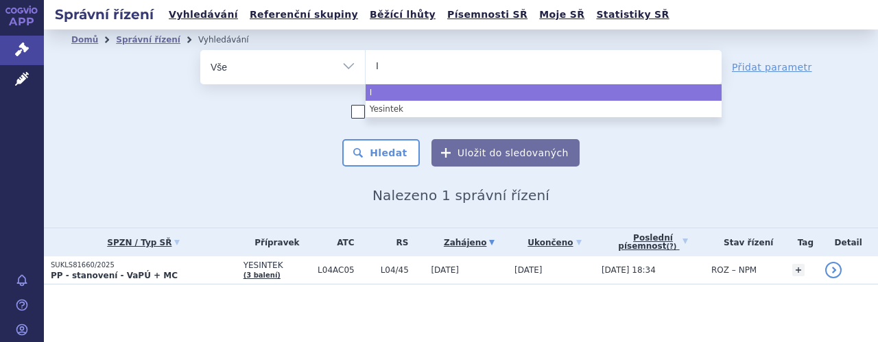
type input "Im"
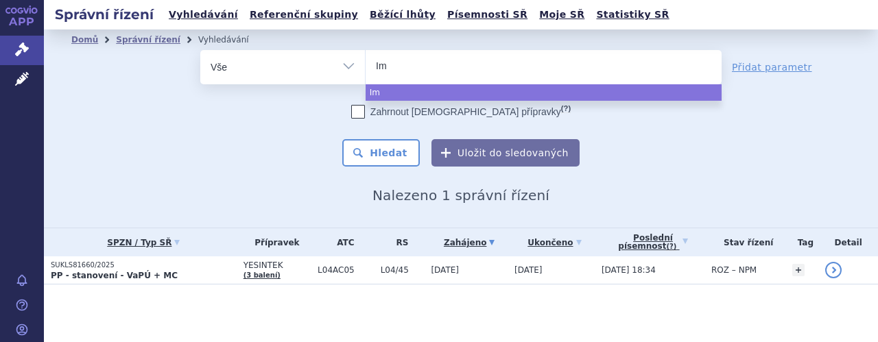
type input "Imu"
type input "Imul"
type input "Imuld"
type input "Imuldo"
type input "Imuldos"
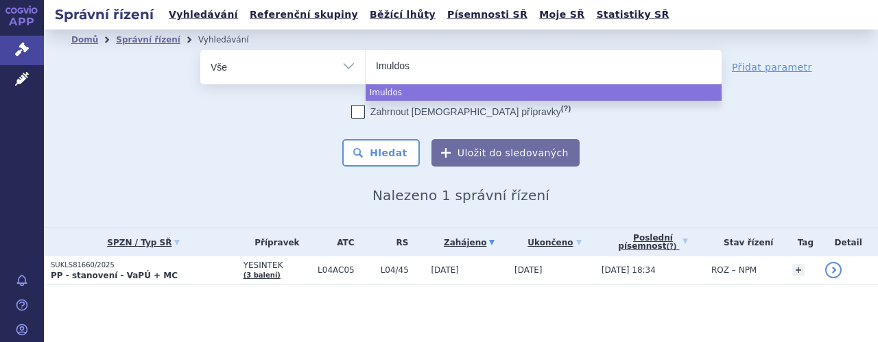
type input "Imuldosa"
select select "Imuldosa"
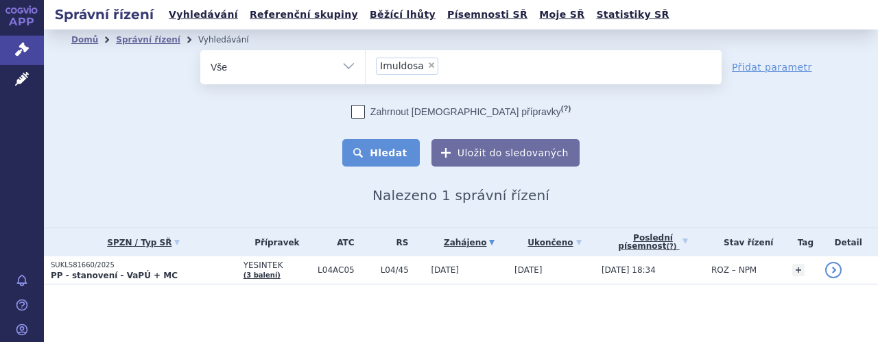
click at [383, 153] on button "Hledat" at bounding box center [380, 152] width 77 height 27
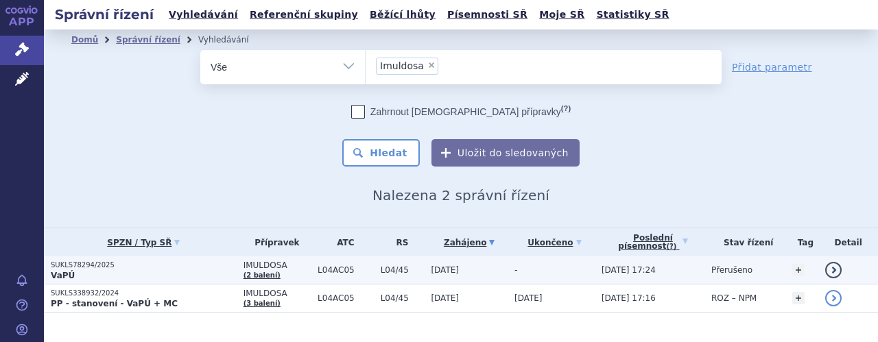
click at [197, 273] on p "VaPÚ" at bounding box center [144, 275] width 186 height 11
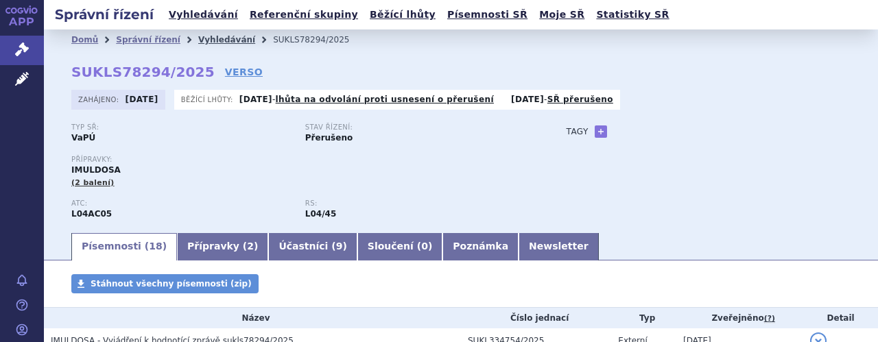
click at [217, 37] on link "Vyhledávání" at bounding box center [226, 40] width 57 height 10
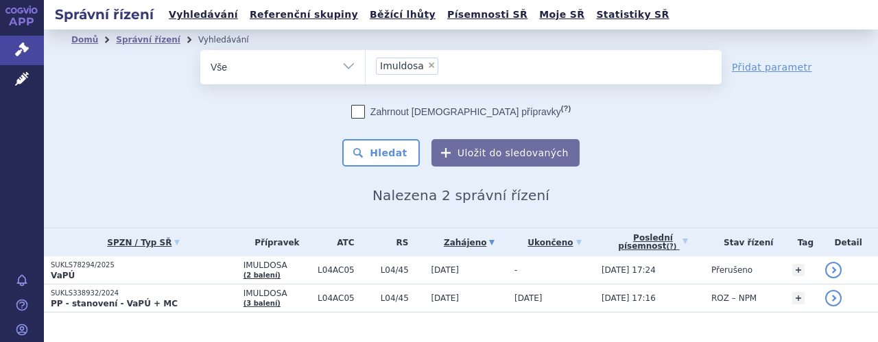
click at [427, 69] on span "×" at bounding box center [431, 65] width 8 height 8
click at [366, 69] on select "Imuldosa" at bounding box center [365, 66] width 1 height 34
select select
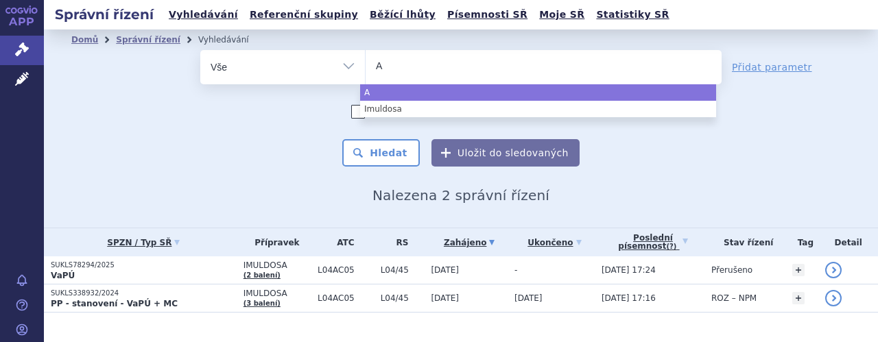
type input "Ap"
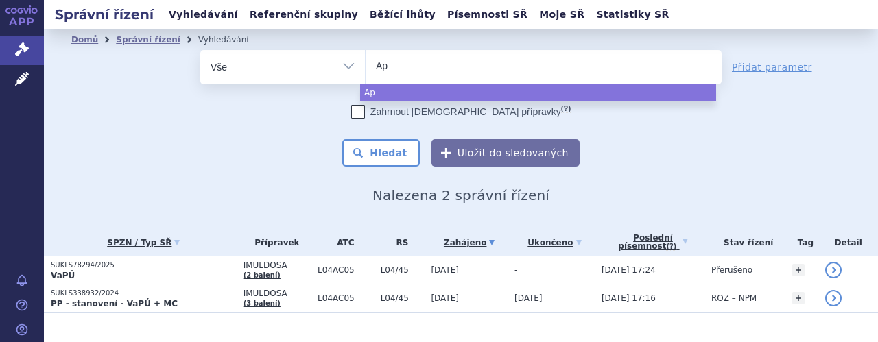
type input "Apr"
type input "Apre"
type input "Aprem"
type input "Apremi"
type input "Apremil"
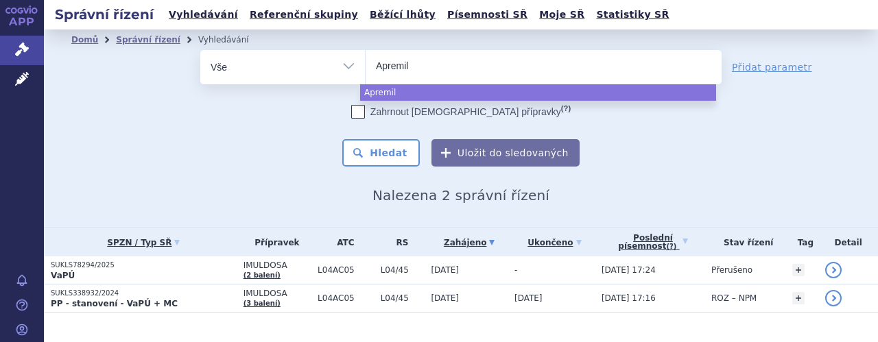
type input "Apremila"
type input "[MEDICAL_DATA]"
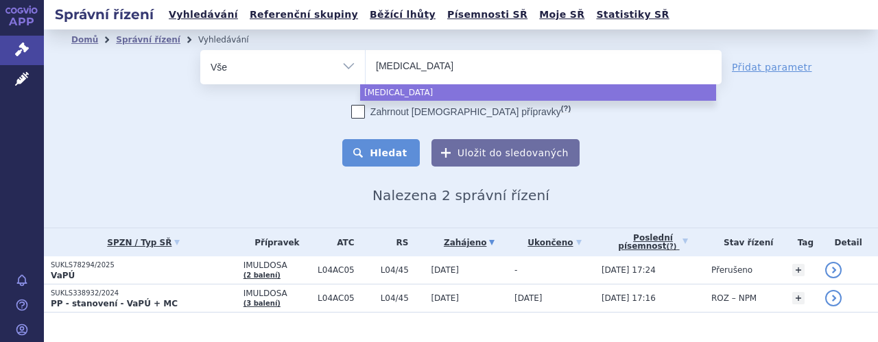
select select "[MEDICAL_DATA]"
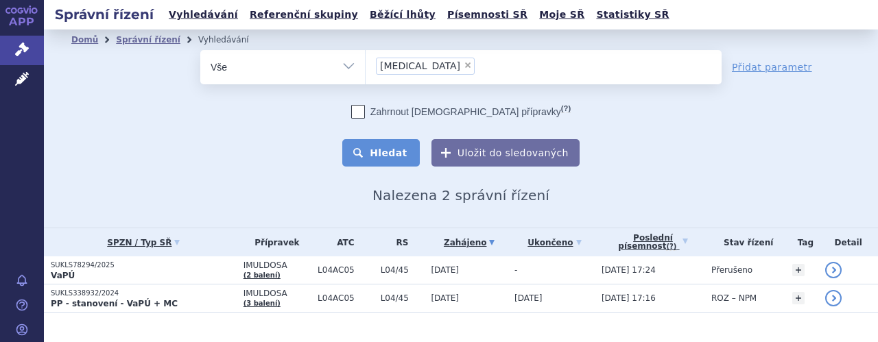
click at [396, 151] on button "Hledat" at bounding box center [380, 152] width 77 height 27
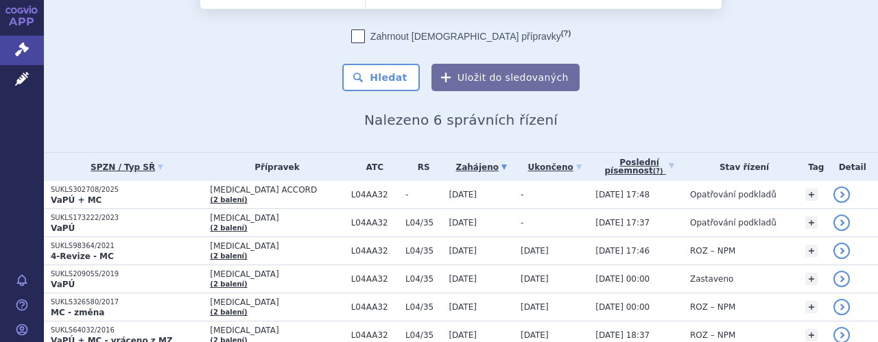
scroll to position [82, 0]
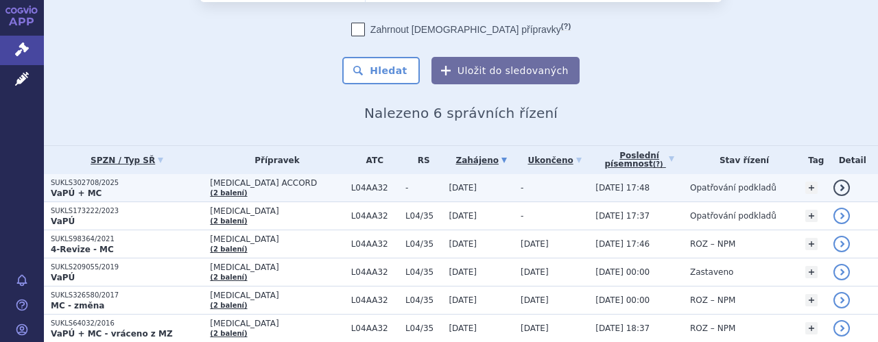
click at [264, 191] on td "[MEDICAL_DATA] ACCORD (2 balení)" at bounding box center [273, 188] width 141 height 28
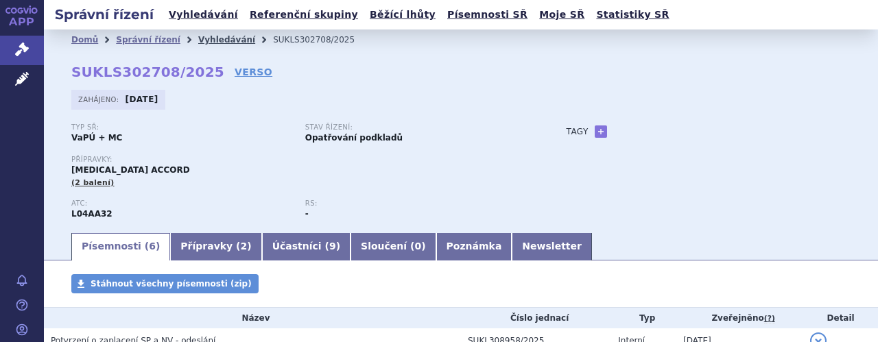
click at [206, 39] on link "Vyhledávání" at bounding box center [226, 40] width 57 height 10
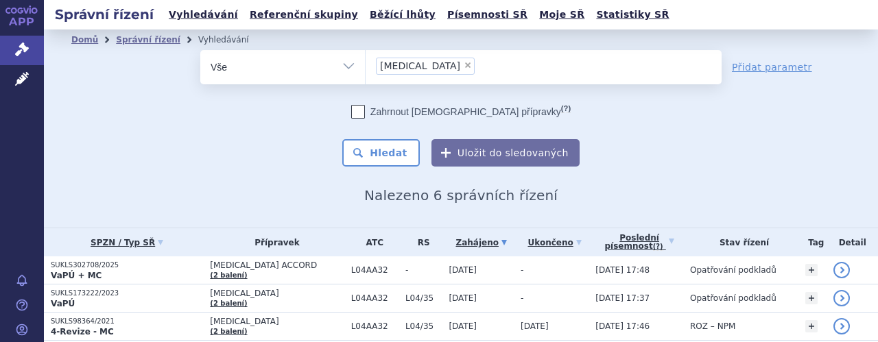
click at [464, 67] on span "×" at bounding box center [468, 65] width 8 height 8
click at [366, 67] on select "[MEDICAL_DATA]" at bounding box center [365, 66] width 1 height 34
select select
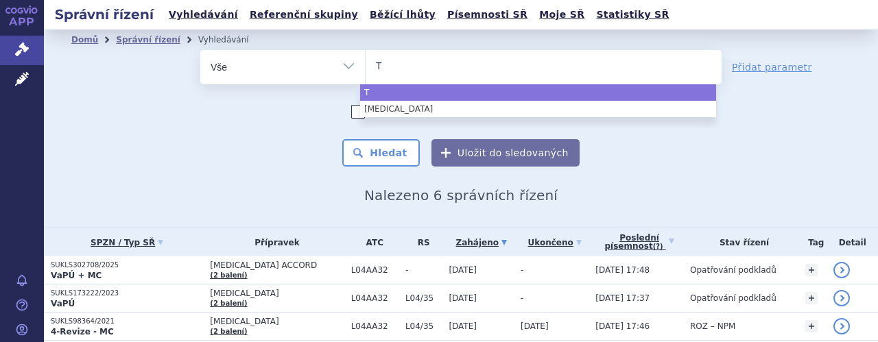
type input "Tr"
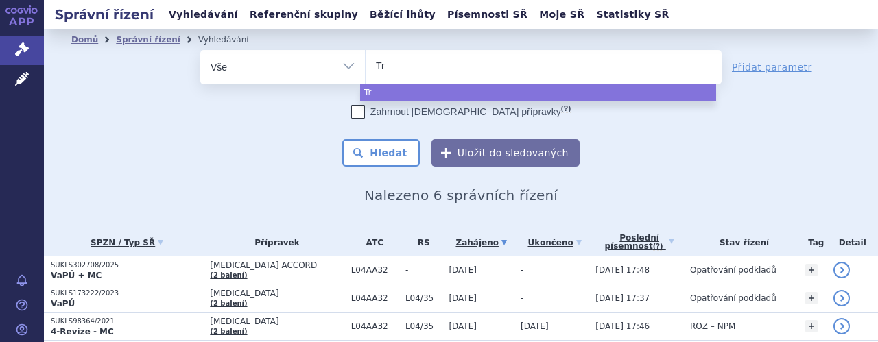
type input "Tre"
type input "Trem"
type input "Tremf"
type input "Tremfy"
type input "[MEDICAL_DATA]"
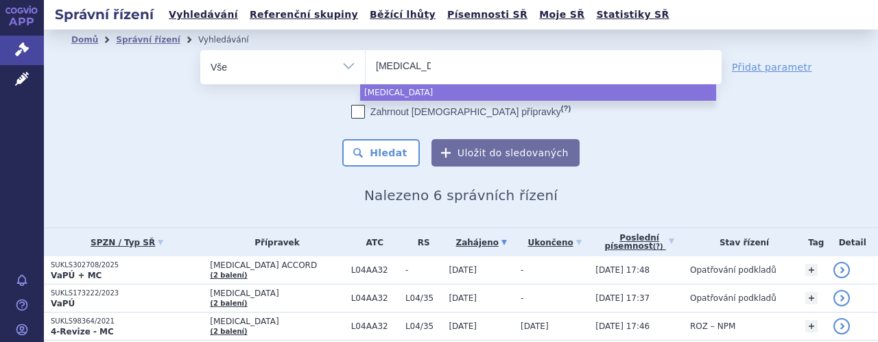
select select "[MEDICAL_DATA]"
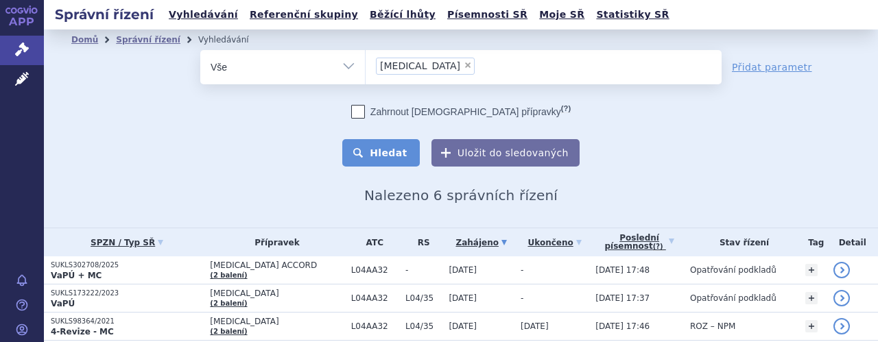
click at [385, 153] on button "Hledat" at bounding box center [380, 152] width 77 height 27
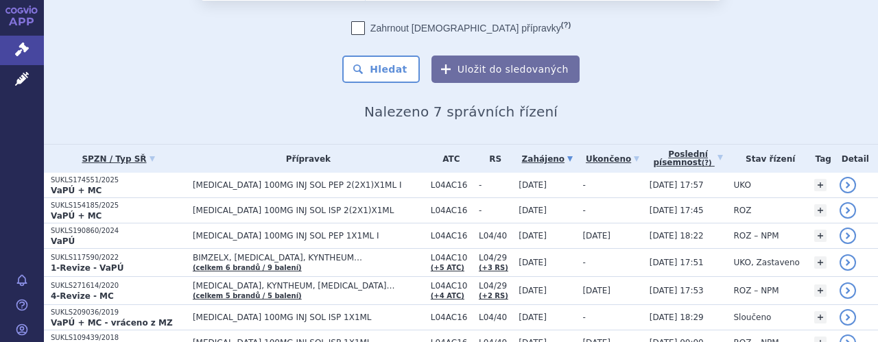
scroll to position [110, 0]
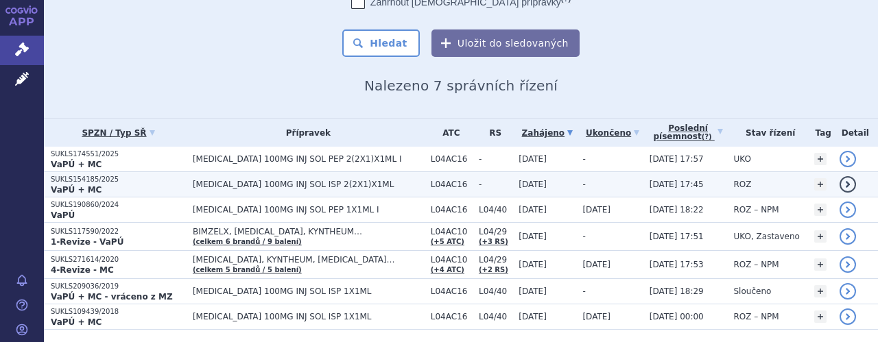
click at [339, 182] on span "[MEDICAL_DATA] 100MG INJ SOL ISP 2(2X1)X1ML" at bounding box center [308, 185] width 231 height 10
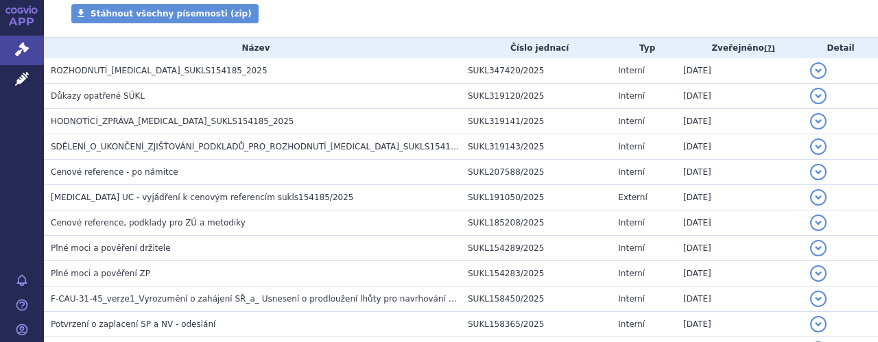
scroll to position [237, 0]
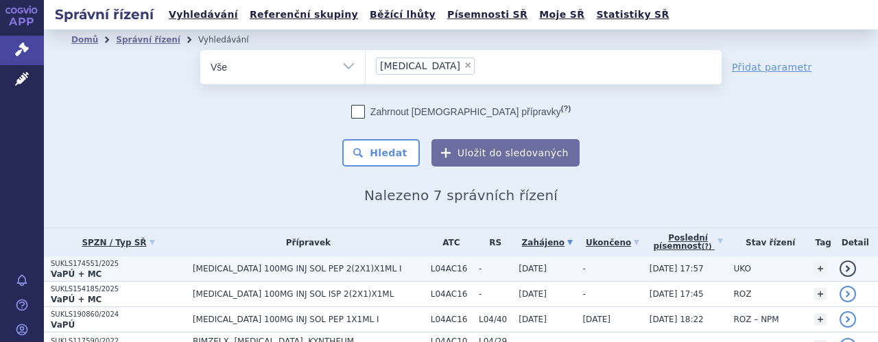
click at [372, 275] on td "[MEDICAL_DATA] 100MG INJ SOL PEP 2(2X1)X1ML I" at bounding box center [305, 268] width 238 height 25
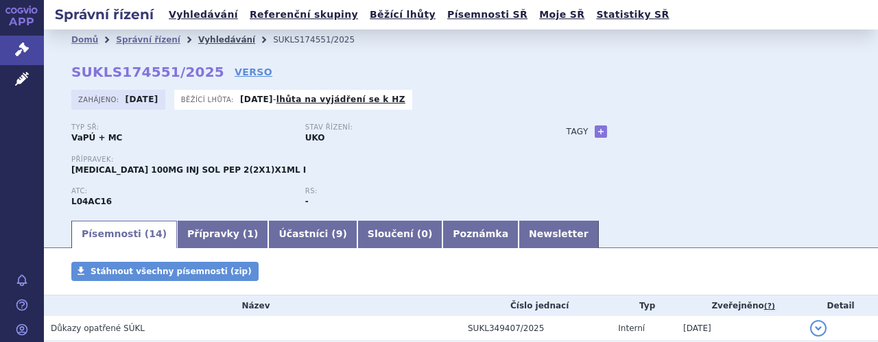
click at [208, 40] on link "Vyhledávání" at bounding box center [226, 40] width 57 height 10
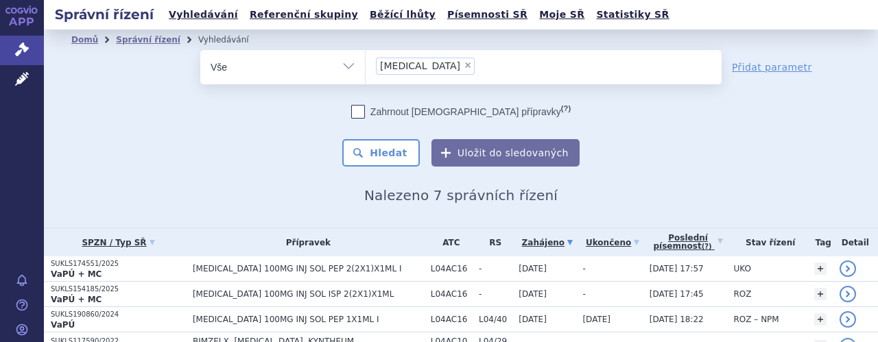
click at [464, 64] on span "×" at bounding box center [468, 65] width 8 height 8
click at [366, 64] on select "[MEDICAL_DATA]" at bounding box center [365, 66] width 1 height 34
select select
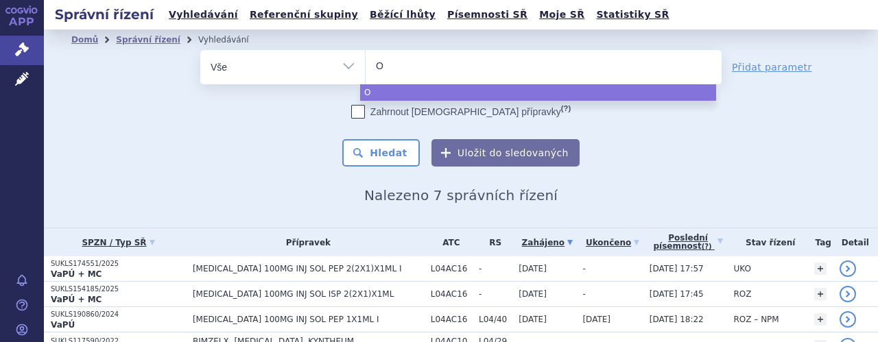
type input "Om"
type input "Omb"
type input "Om"
type input "Omv"
type input "Omvo"
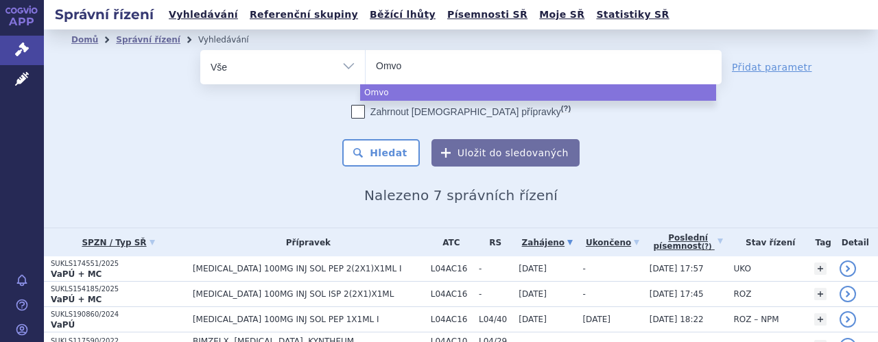
type input "Omvoh"
select select "Omvoh"
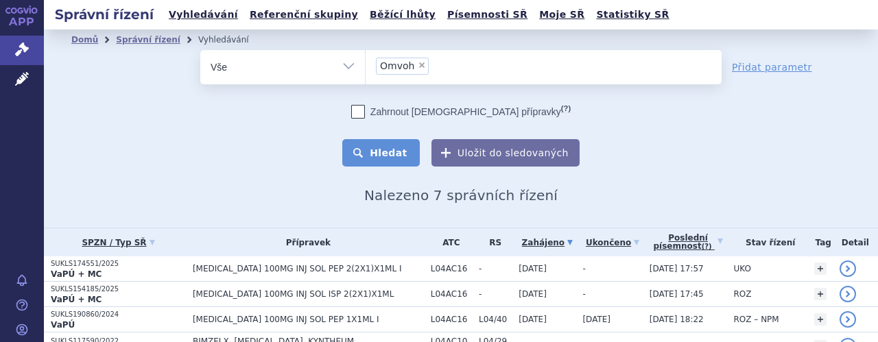
click at [388, 146] on button "Hledat" at bounding box center [380, 152] width 77 height 27
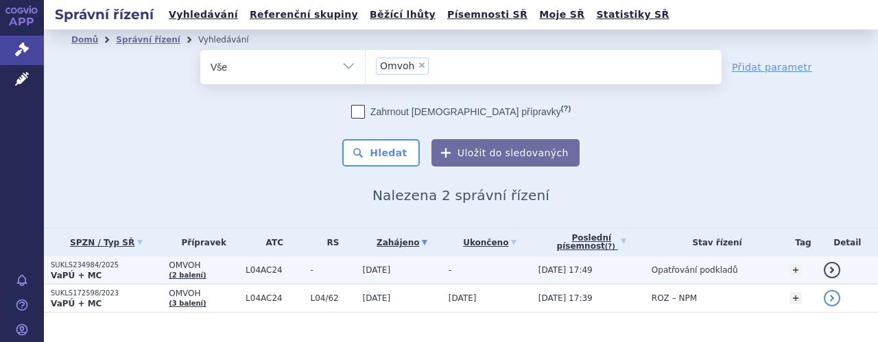
click at [289, 271] on span "L04AC24" at bounding box center [275, 270] width 58 height 10
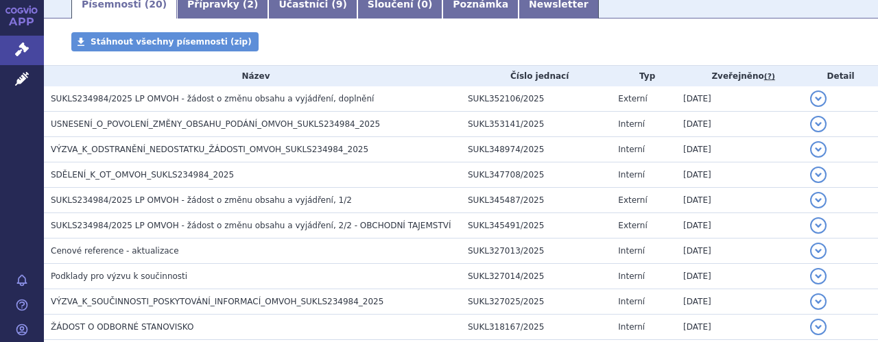
scroll to position [215, 0]
